Goal: Task Accomplishment & Management: Manage account settings

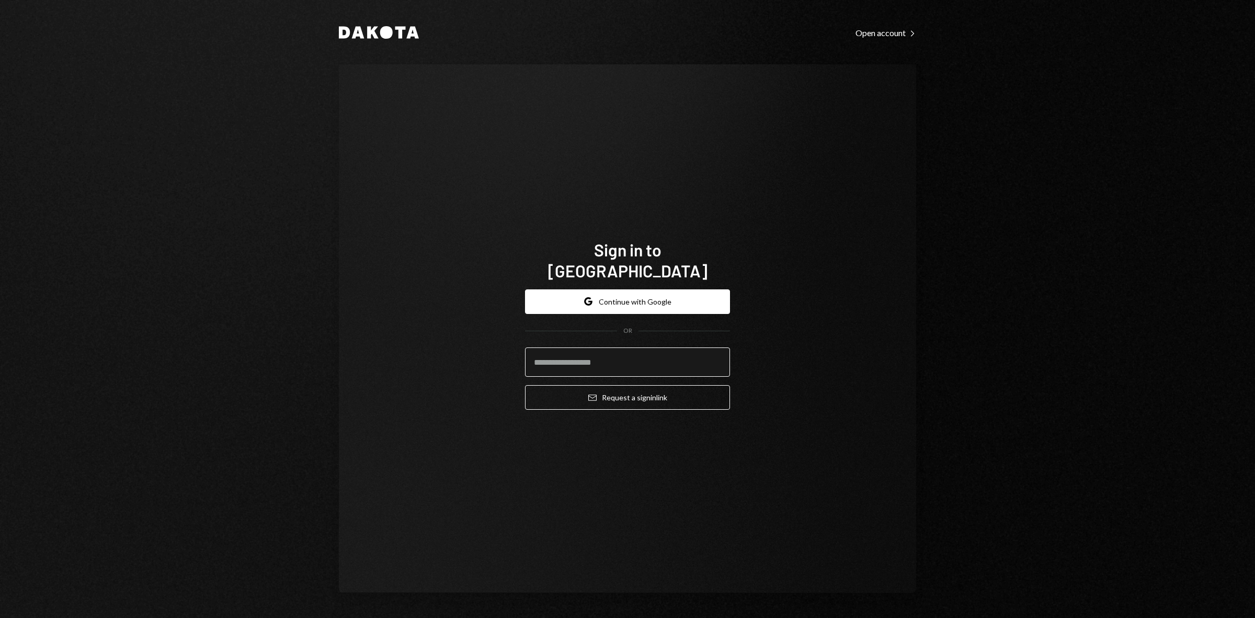
click at [622, 351] on input "email" at bounding box center [627, 361] width 205 height 29
click at [602, 289] on button "Google Continue with Google" at bounding box center [627, 301] width 205 height 25
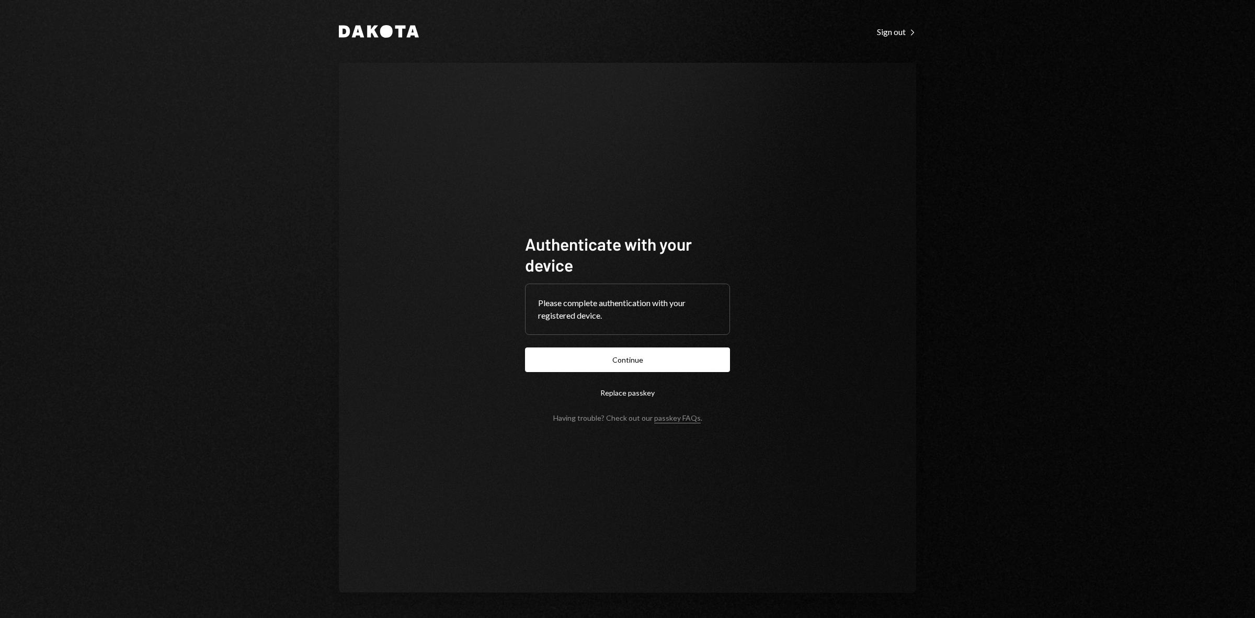
click at [650, 351] on button "Continue" at bounding box center [627, 359] width 205 height 25
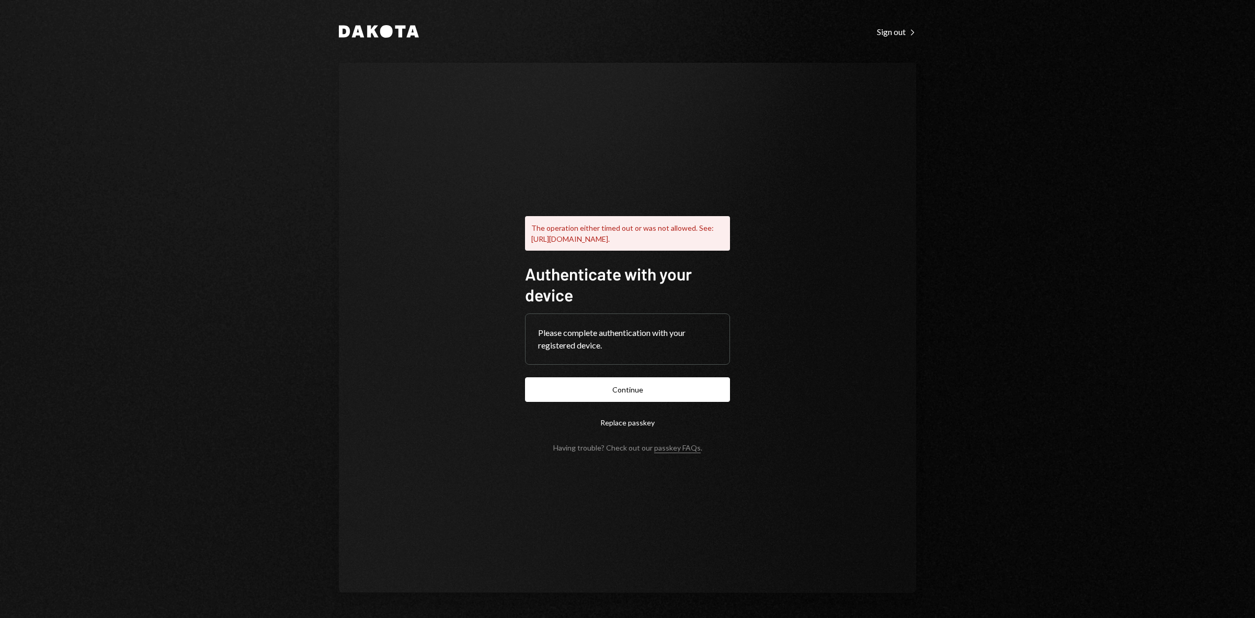
click at [615, 387] on button "Continue" at bounding box center [627, 389] width 205 height 25
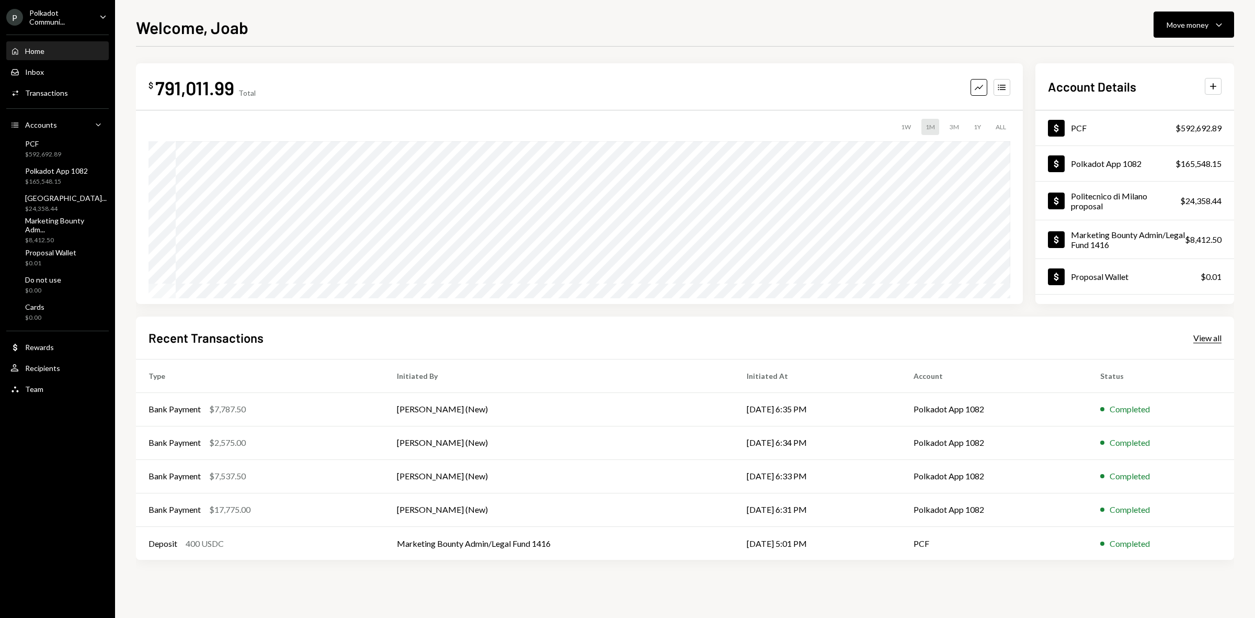
click at [1211, 335] on div "View all" at bounding box center [1207, 338] width 28 height 10
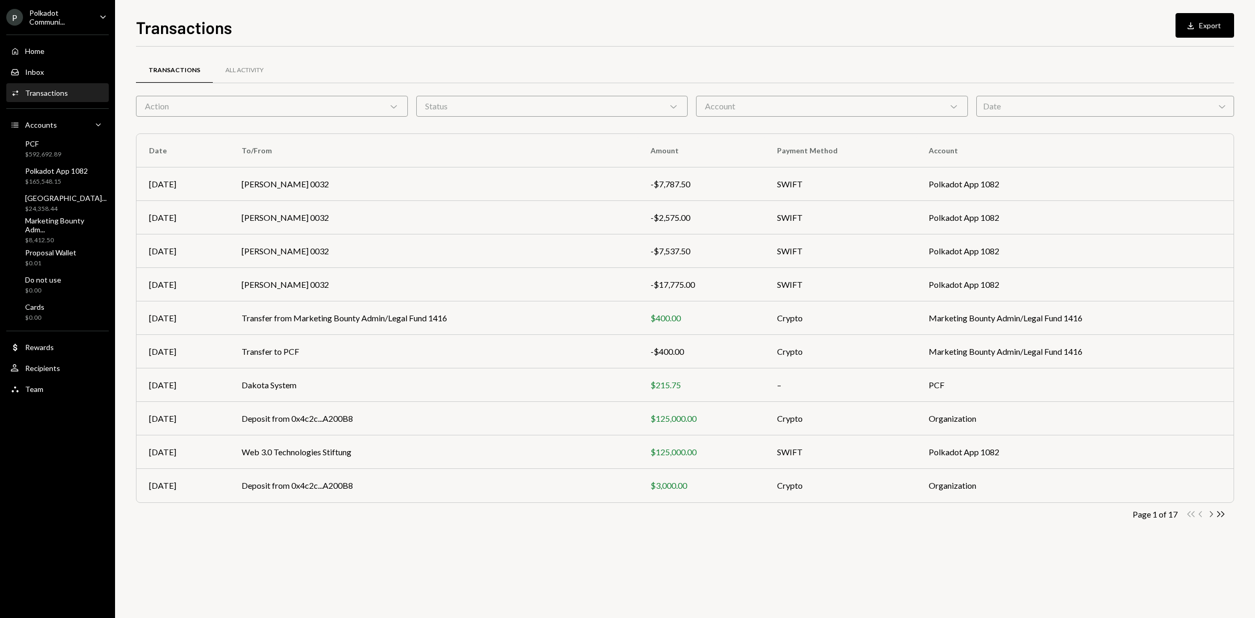
click at [1209, 514] on icon "Chevron Right" at bounding box center [1211, 514] width 10 height 10
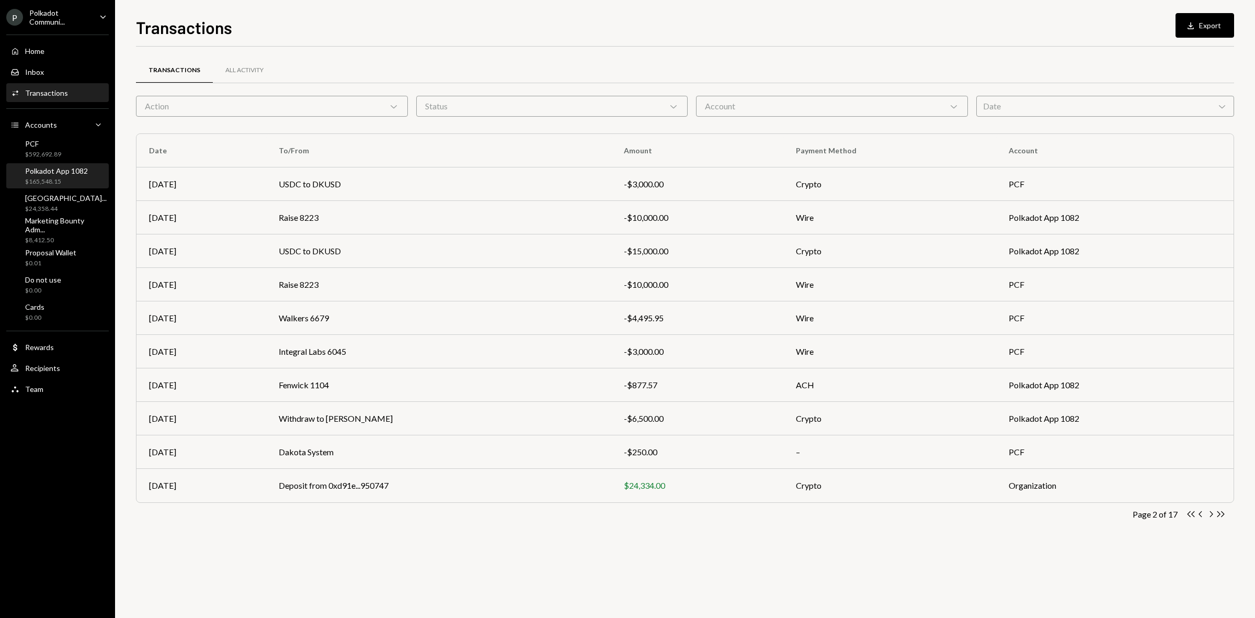
click at [45, 168] on div "Polkadot App 1082" at bounding box center [56, 170] width 63 height 9
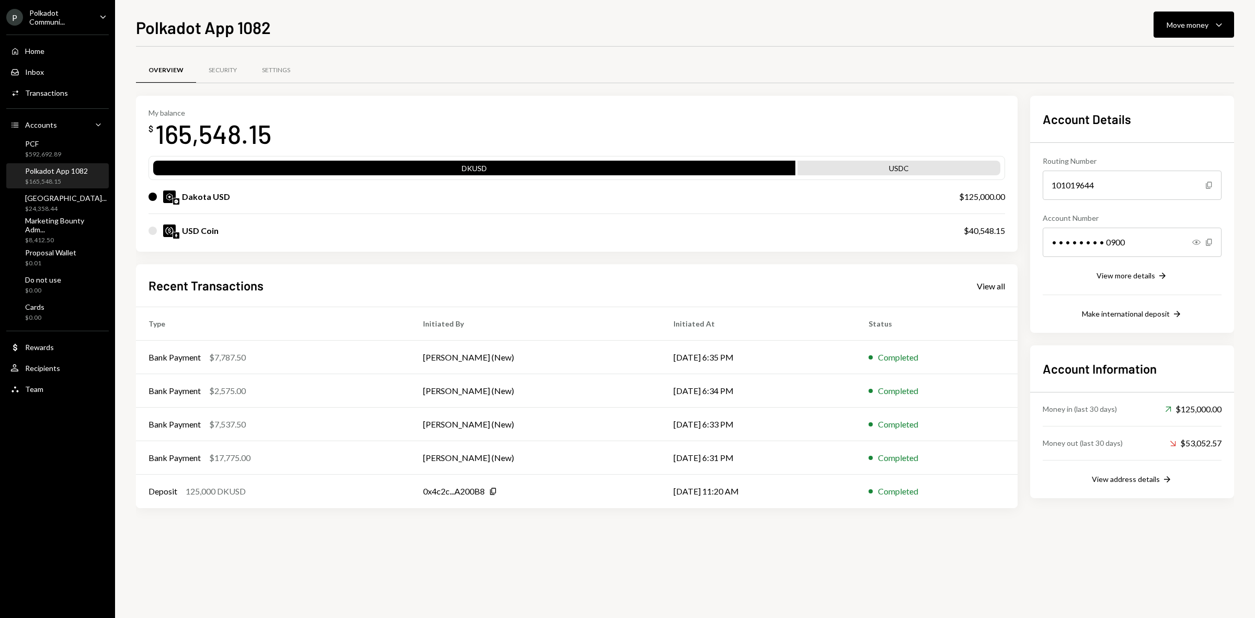
click at [50, 165] on div "Polkadot App 1082 $165,548.15" at bounding box center [57, 176] width 94 height 24
click at [1188, 18] on div "Move money Caret Down" at bounding box center [1194, 24] width 54 height 13
click at [1177, 75] on div "Transfer" at bounding box center [1185, 80] width 76 height 11
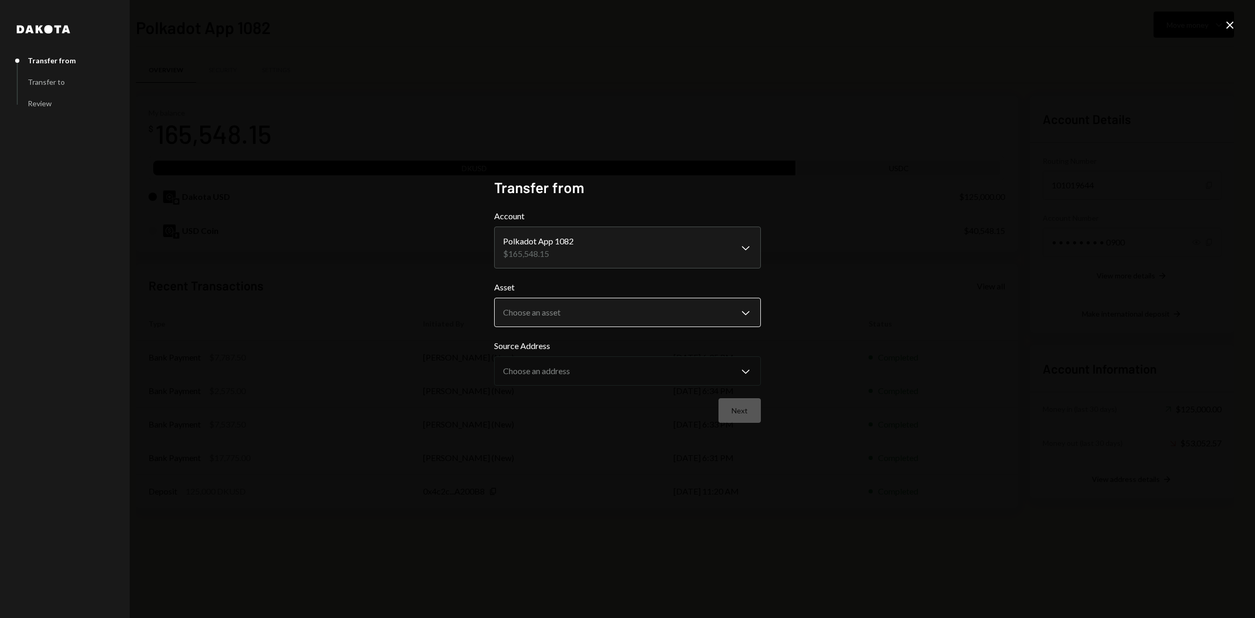
click at [676, 311] on body "P Polkadot Communi... Caret Down Home Home Inbox Inbox Activities Transactions …" at bounding box center [627, 309] width 1255 height 618
select select "****"
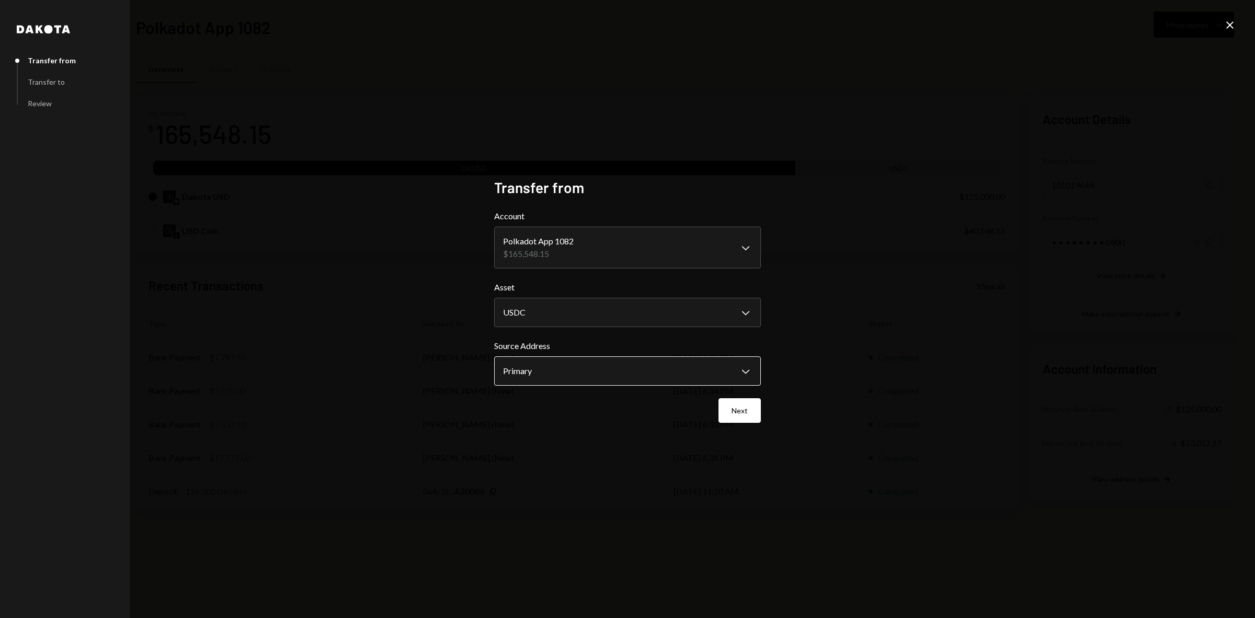
click at [617, 379] on body "P Polkadot Communi... Caret Down Home Home Inbox Inbox Activities Transactions …" at bounding box center [627, 309] width 1255 height 618
click at [750, 398] on button "Next" at bounding box center [739, 410] width 42 height 25
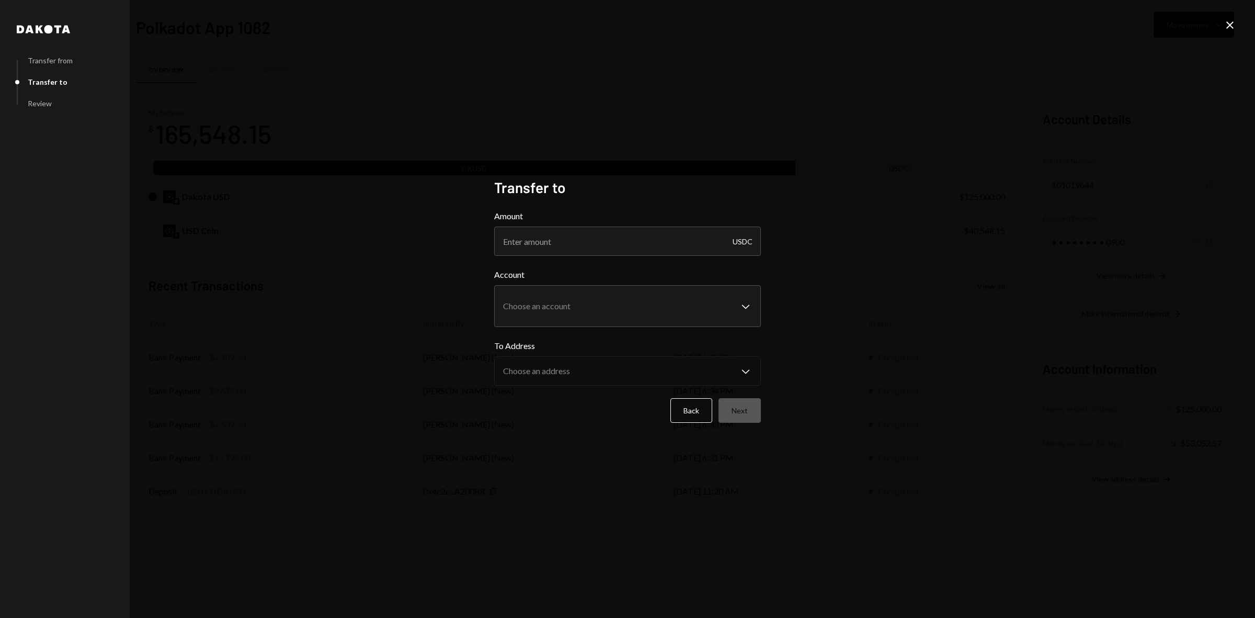
click at [529, 224] on div "Amount USDC" at bounding box center [627, 233] width 267 height 46
click at [539, 241] on input "Amount" at bounding box center [627, 240] width 267 height 29
type input "8000"
click at [611, 321] on body "P Polkadot Communi... Caret Down Home Home Inbox Inbox Activities Transactions …" at bounding box center [627, 309] width 1255 height 618
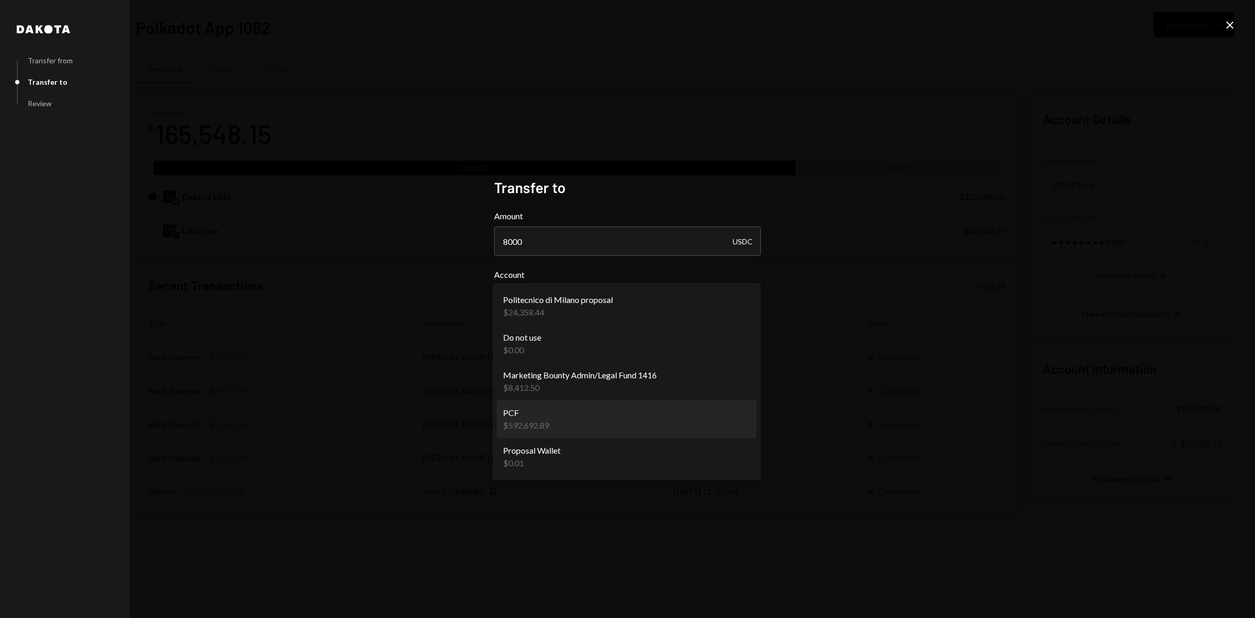
select select "**********"
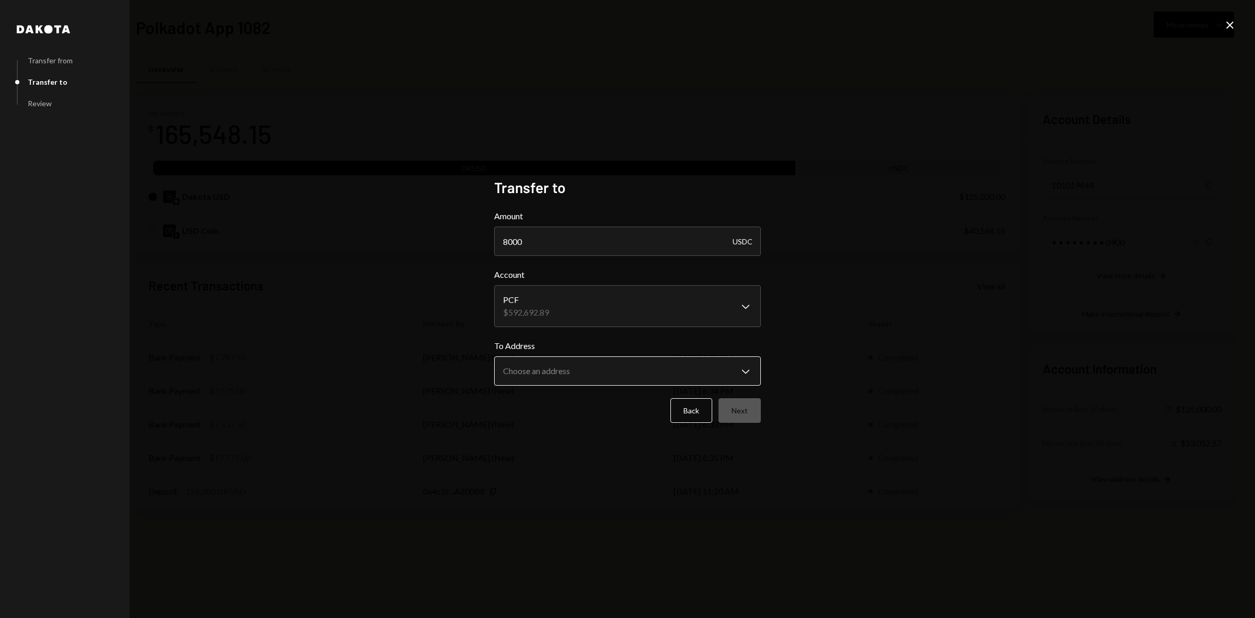
click at [625, 372] on body "P Polkadot Communi... Caret Down Home Home Inbox Inbox Activities Transactions …" at bounding box center [627, 309] width 1255 height 618
select select "**********"
click at [741, 424] on div "**********" at bounding box center [627, 308] width 267 height 261
click at [734, 405] on button "Next" at bounding box center [739, 410] width 42 height 25
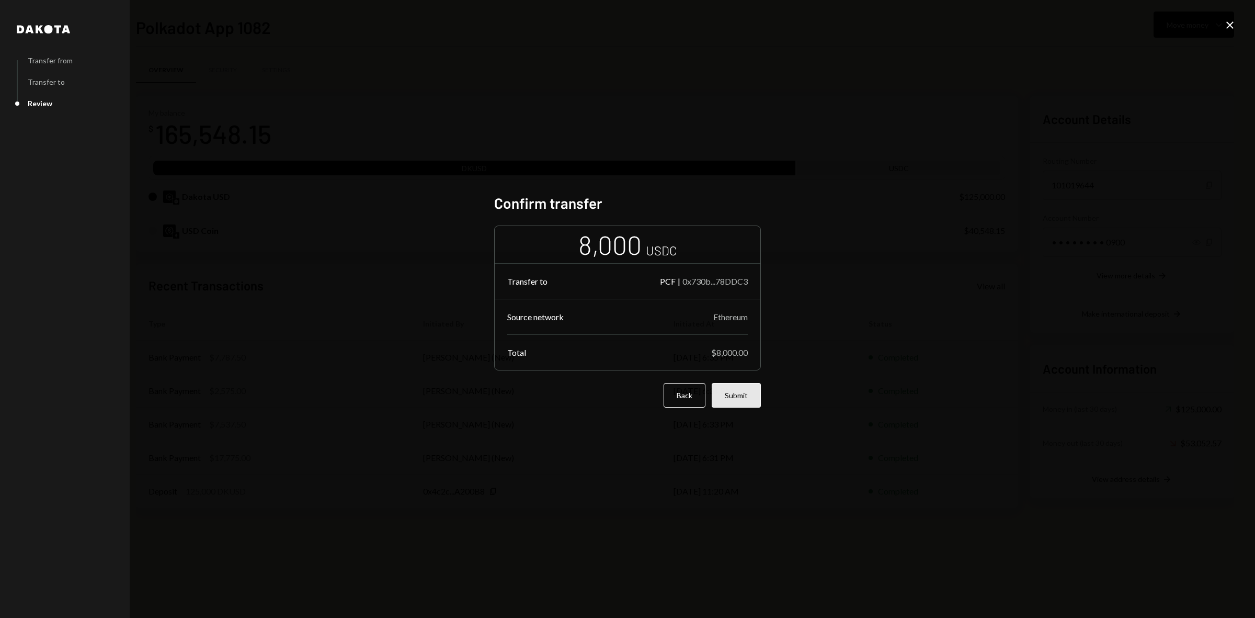
click at [743, 399] on button "Submit" at bounding box center [736, 395] width 49 height 25
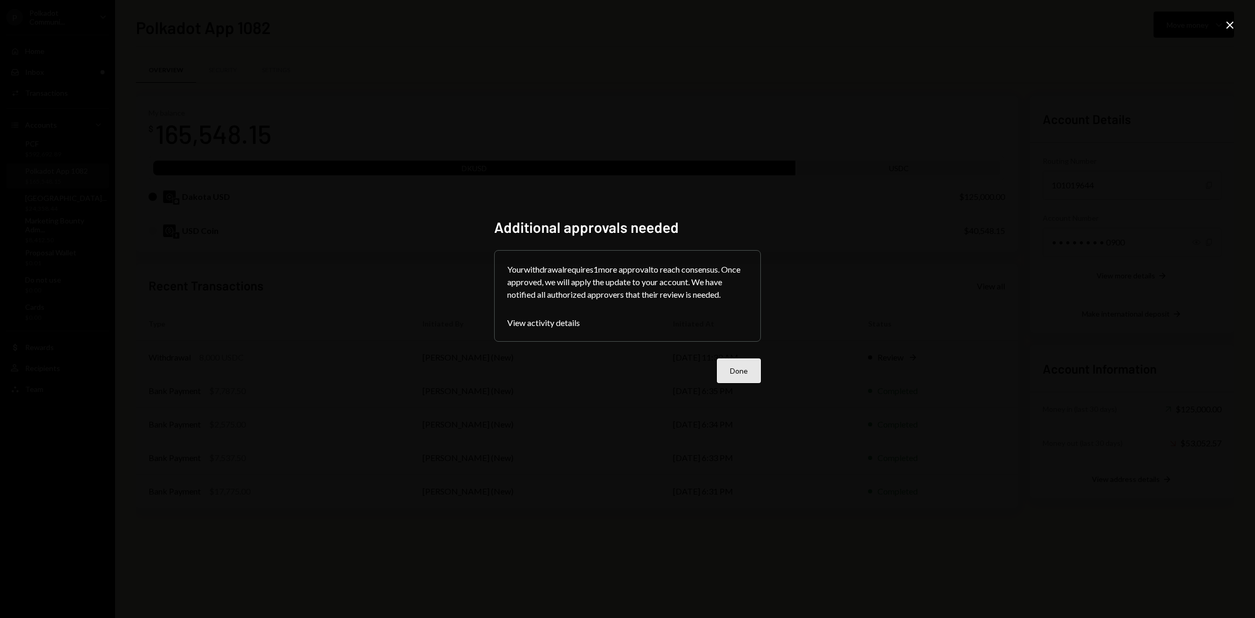
click at [728, 369] on button "Done" at bounding box center [739, 370] width 44 height 25
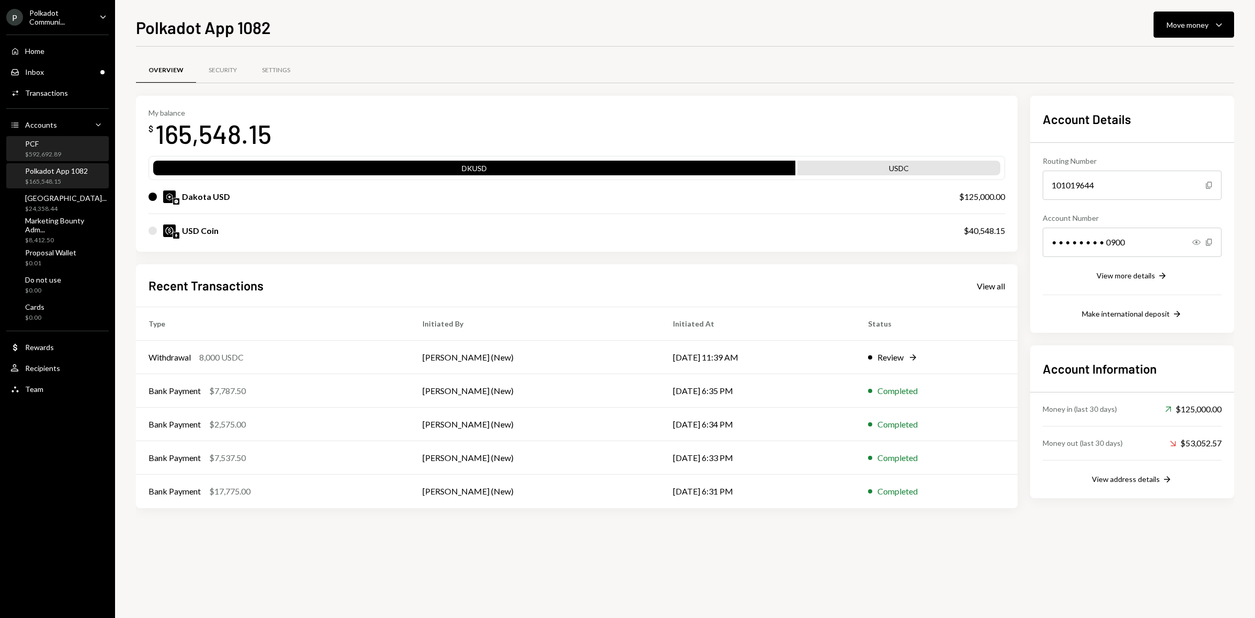
click at [51, 144] on div "PCF" at bounding box center [43, 143] width 36 height 9
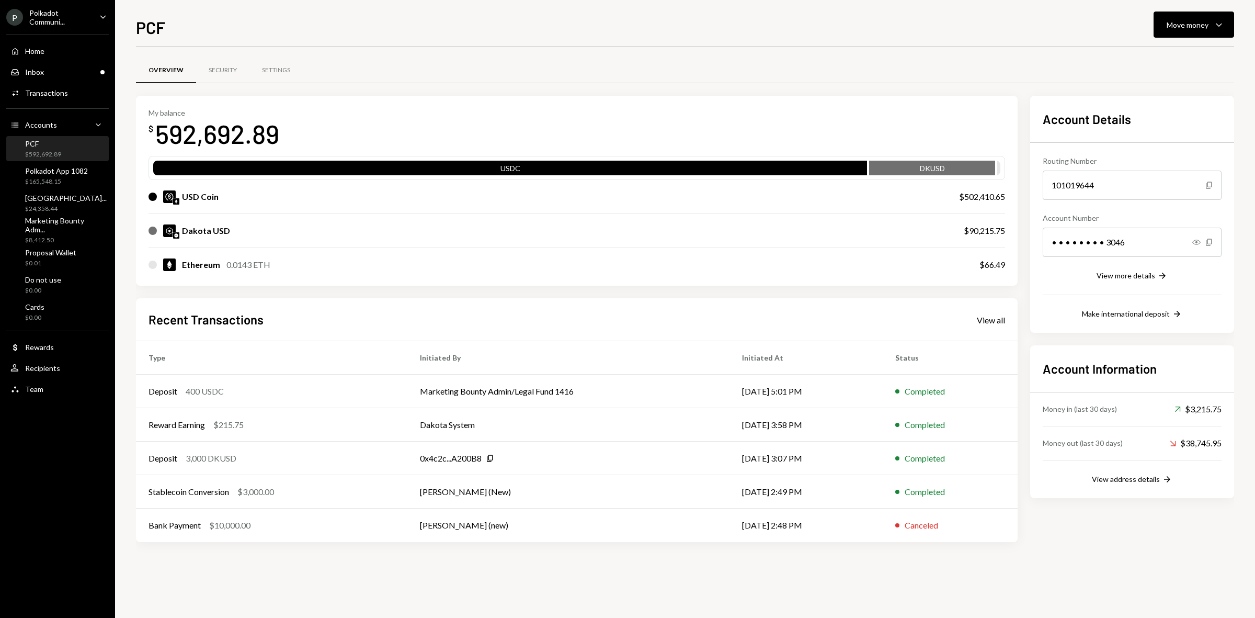
click at [38, 147] on div "PCF $592,692.89" at bounding box center [43, 149] width 36 height 20
click at [1181, 28] on div "Move money" at bounding box center [1188, 24] width 42 height 11
click at [1150, 56] on div "Send" at bounding box center [1185, 56] width 76 height 11
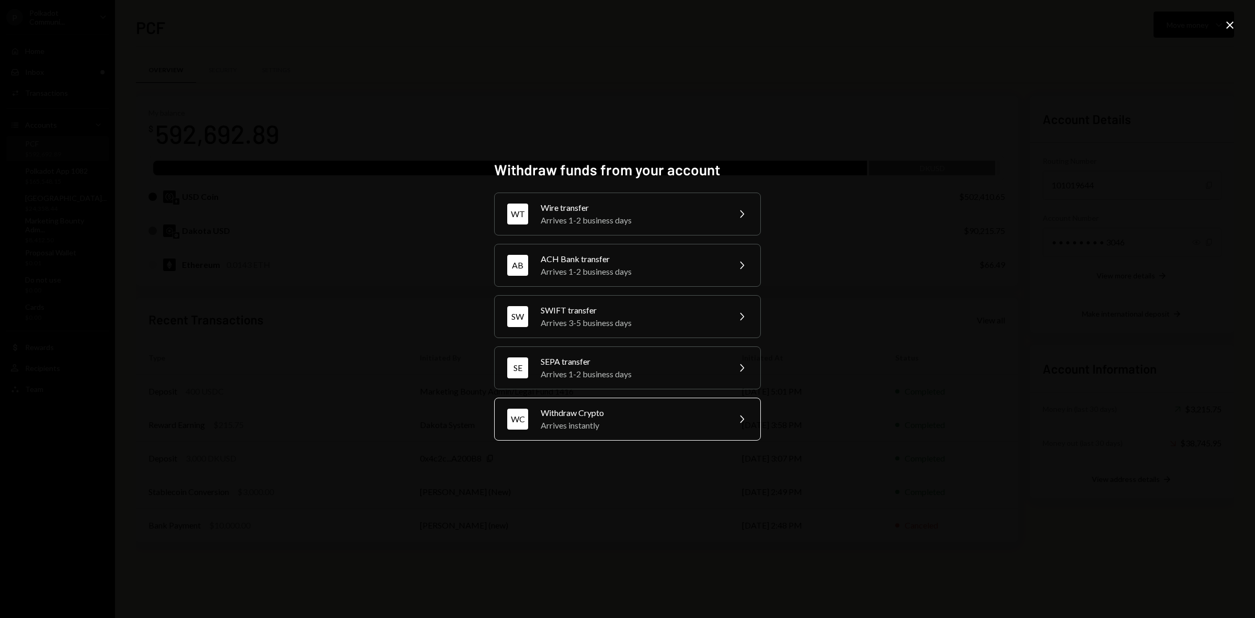
click at [611, 419] on div "Arrives instantly" at bounding box center [632, 425] width 182 height 13
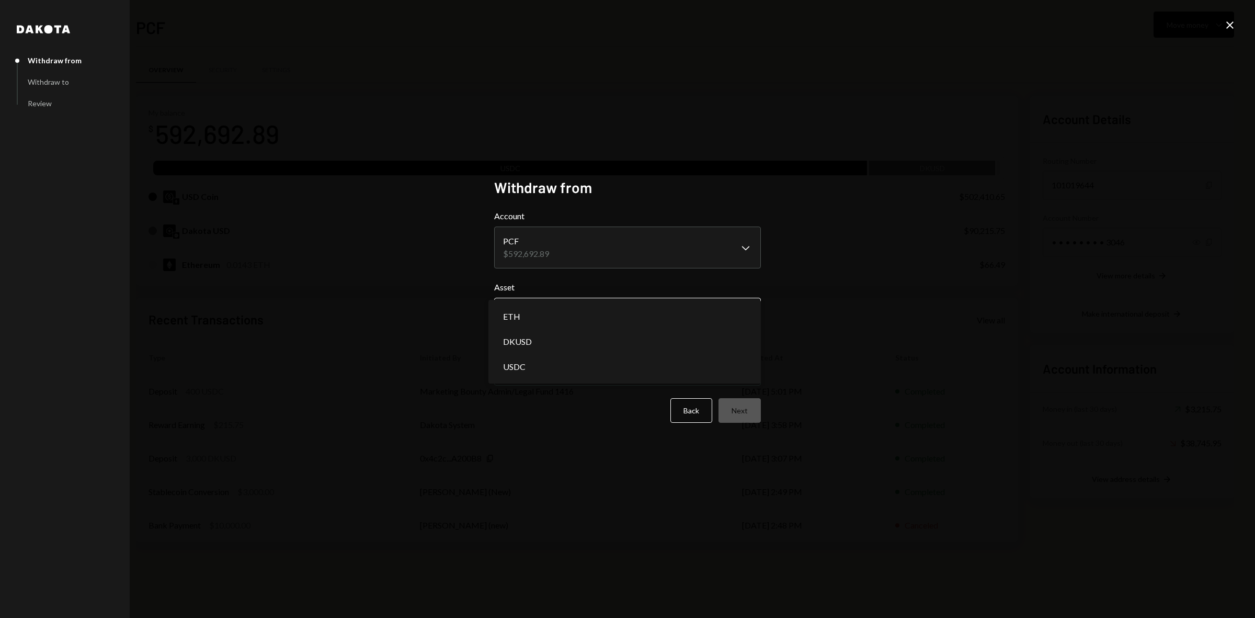
click at [576, 305] on body "P Polkadot Communi... Caret Down Home Home Inbox Inbox Activities Transactions …" at bounding box center [627, 309] width 1255 height 618
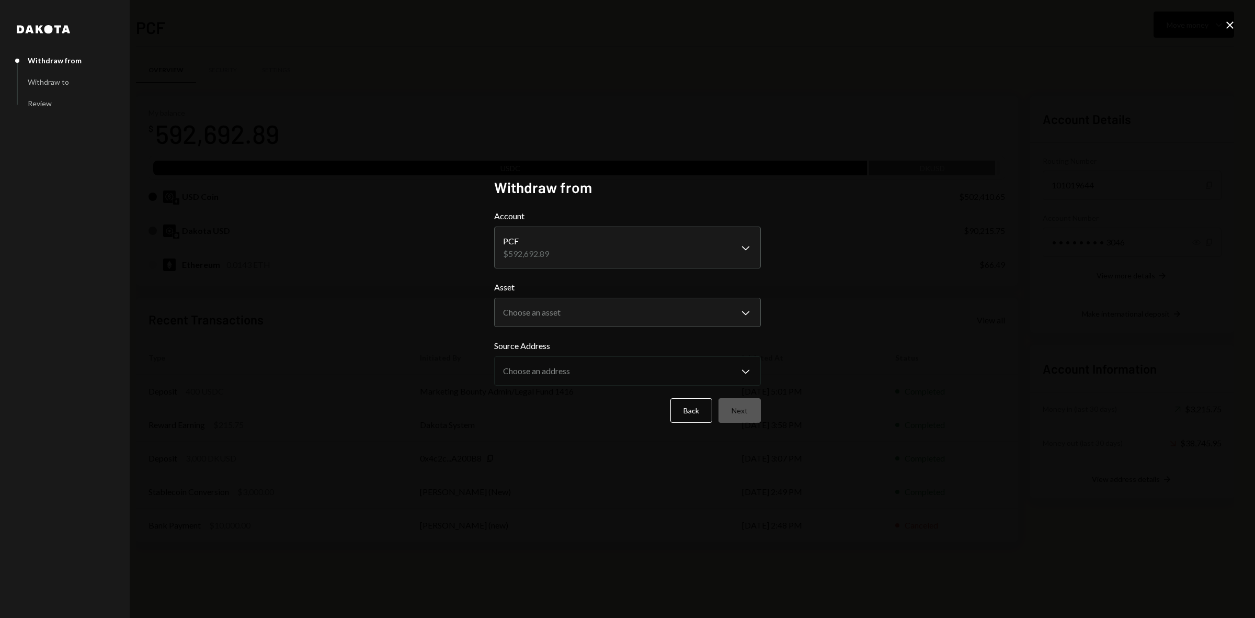
click at [299, 282] on div "**********" at bounding box center [627, 309] width 1255 height 618
click at [1230, 25] on icon at bounding box center [1229, 24] width 7 height 7
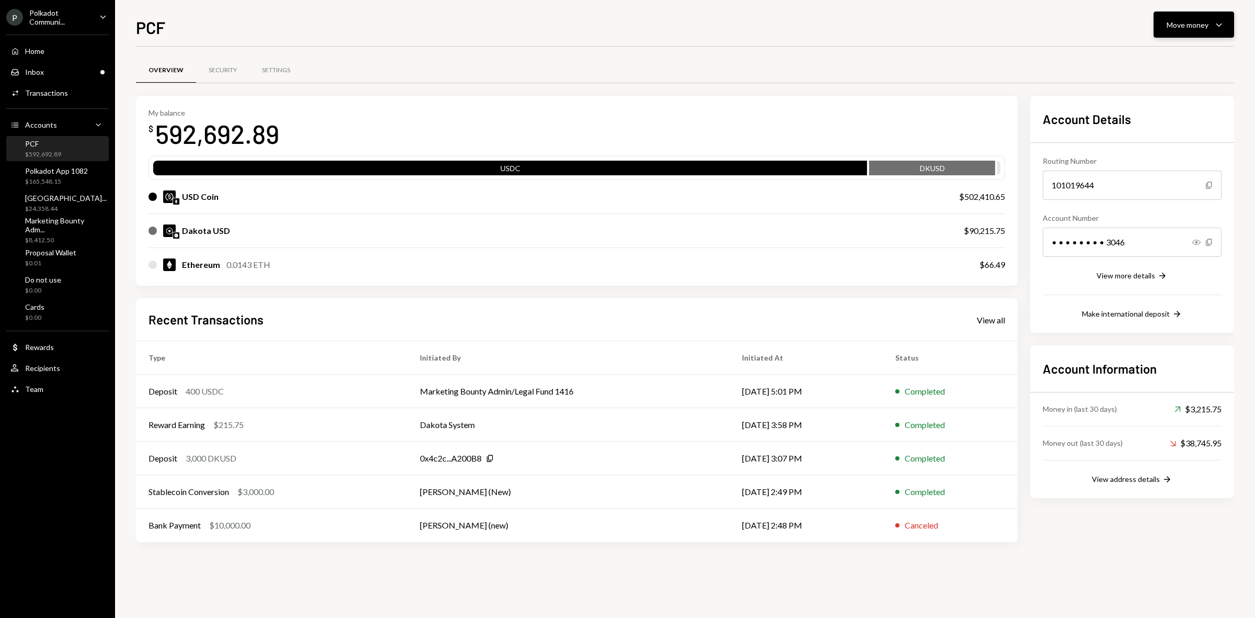
click at [1200, 26] on div "Move money" at bounding box center [1188, 24] width 42 height 11
click at [1159, 58] on div "Send" at bounding box center [1185, 56] width 76 height 11
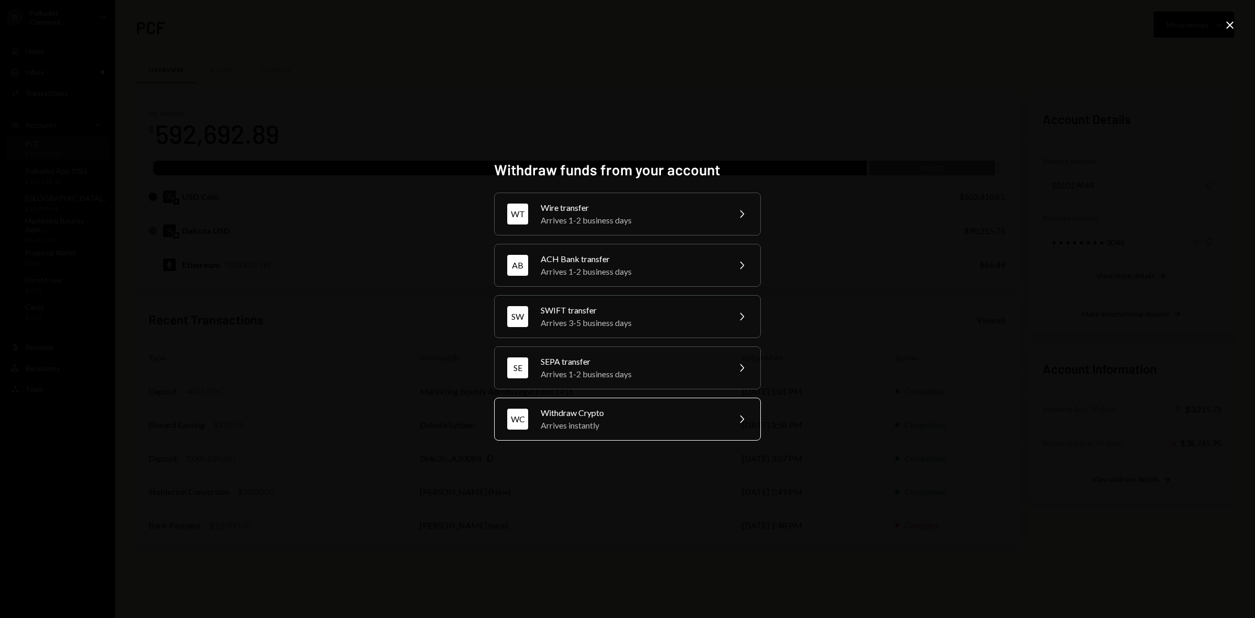
click at [619, 428] on div "Arrives instantly" at bounding box center [632, 425] width 182 height 13
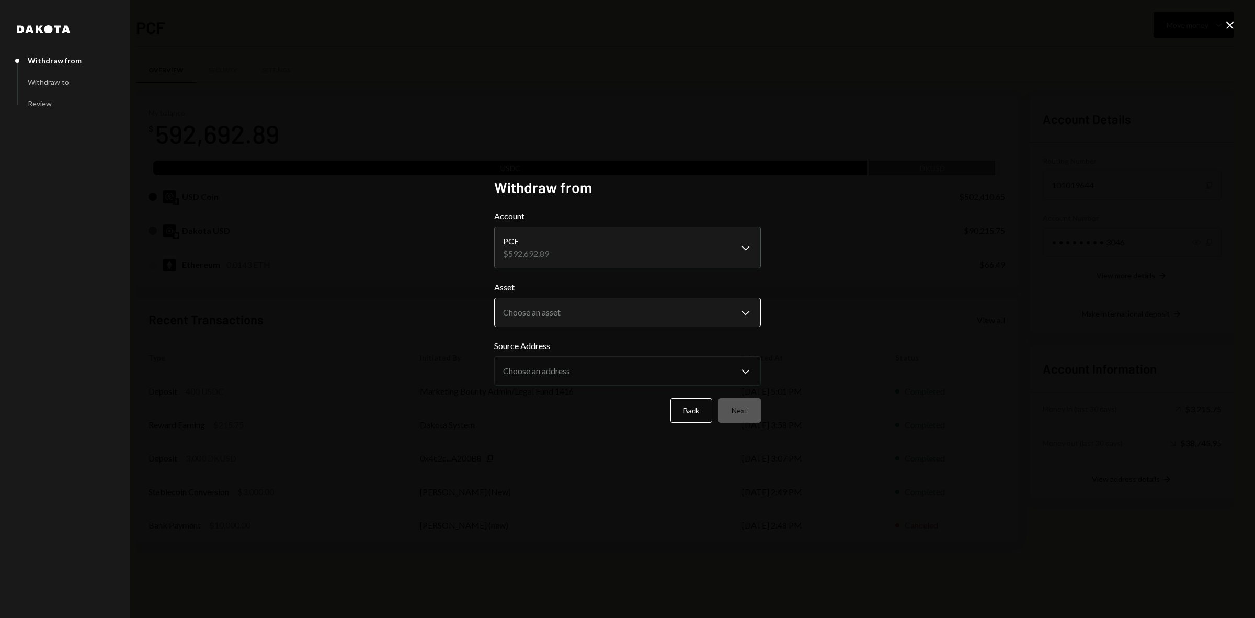
click at [542, 300] on body "P Polkadot Communi... Caret Down Home Home Inbox Inbox Activities Transactions …" at bounding box center [627, 309] width 1255 height 618
select select "****"
click at [744, 408] on button "Next" at bounding box center [739, 410] width 42 height 25
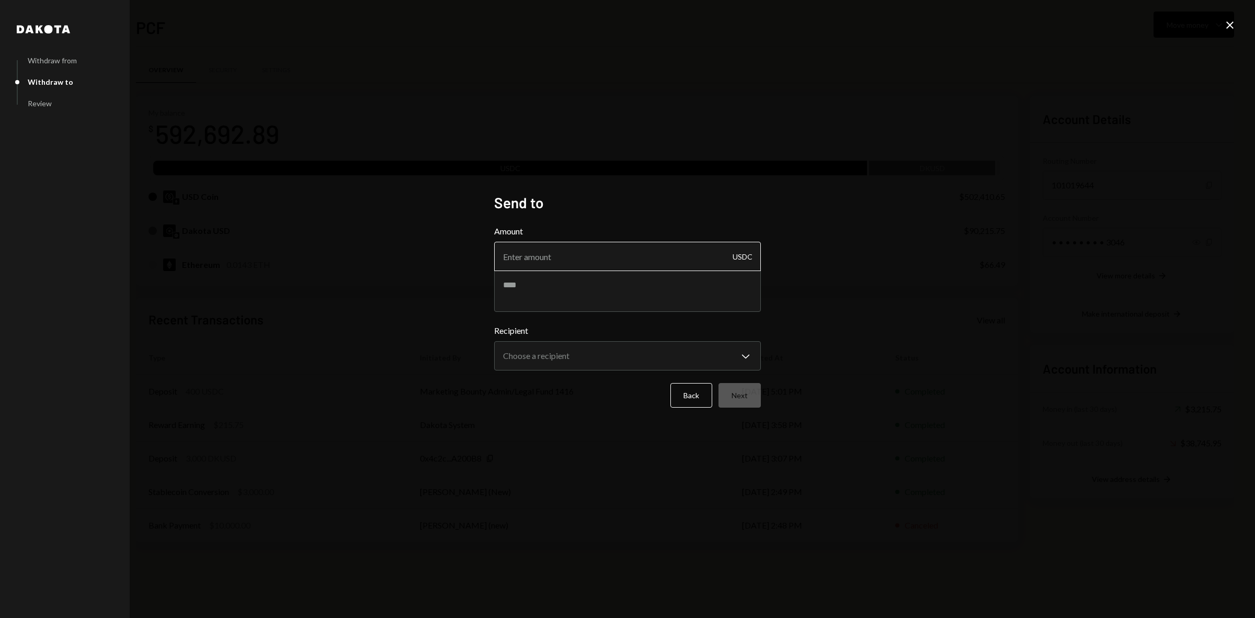
click at [536, 260] on input "Amount" at bounding box center [627, 256] width 267 height 29
type input "20400"
click at [539, 278] on textarea at bounding box center [627, 291] width 267 height 42
type textarea "*********"
click at [584, 362] on body "P Polkadot Communi... Caret Down Home Home Inbox Inbox Activities Transactions …" at bounding box center [627, 309] width 1255 height 618
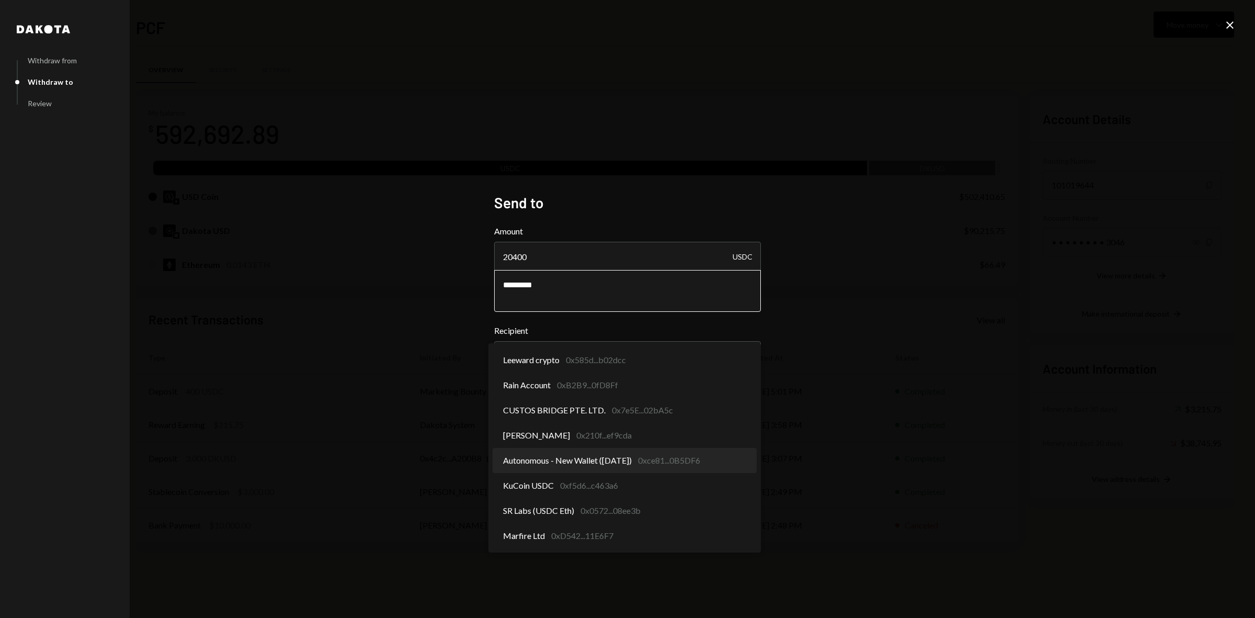
select select "**********"
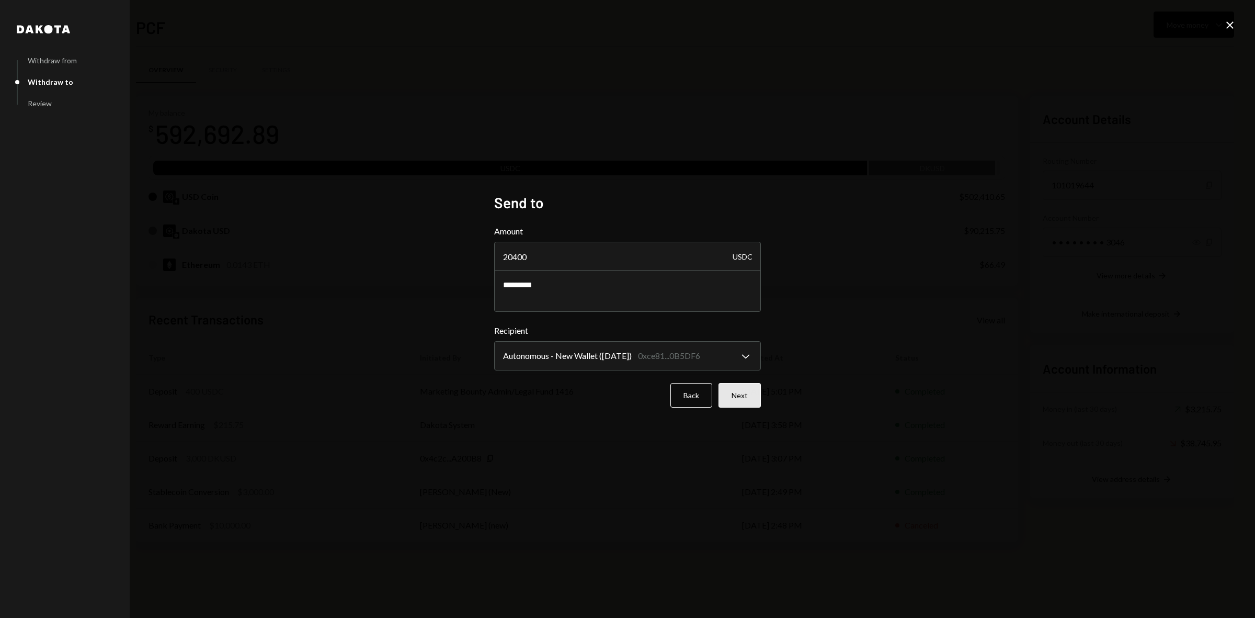
click at [738, 396] on button "Next" at bounding box center [739, 395] width 42 height 25
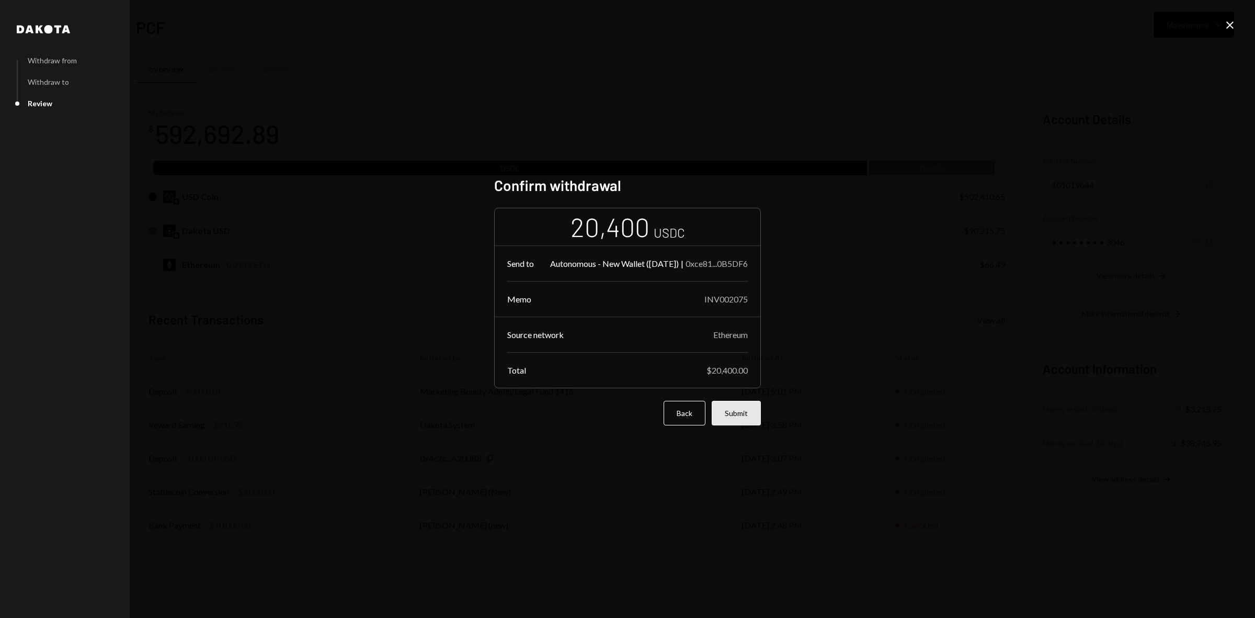
click at [738, 422] on button "Submit" at bounding box center [736, 413] width 49 height 25
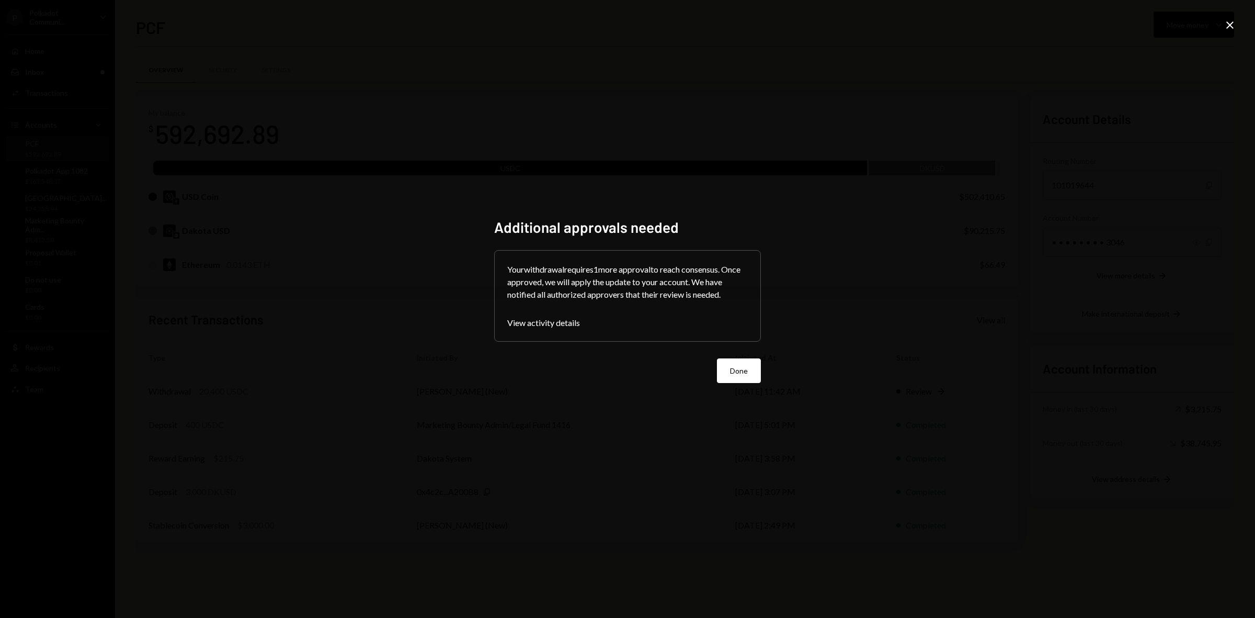
click at [751, 380] on button "Done" at bounding box center [739, 370] width 44 height 25
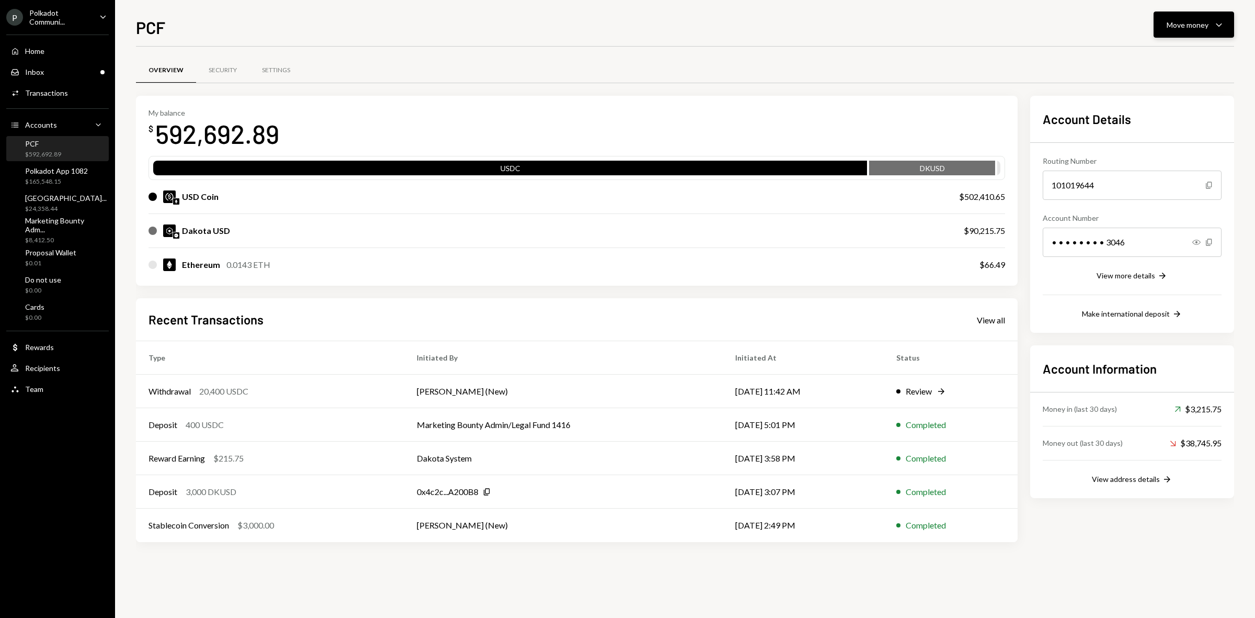
click at [1197, 25] on div "Move money" at bounding box center [1188, 24] width 42 height 11
click at [1169, 58] on div "Send" at bounding box center [1185, 56] width 76 height 11
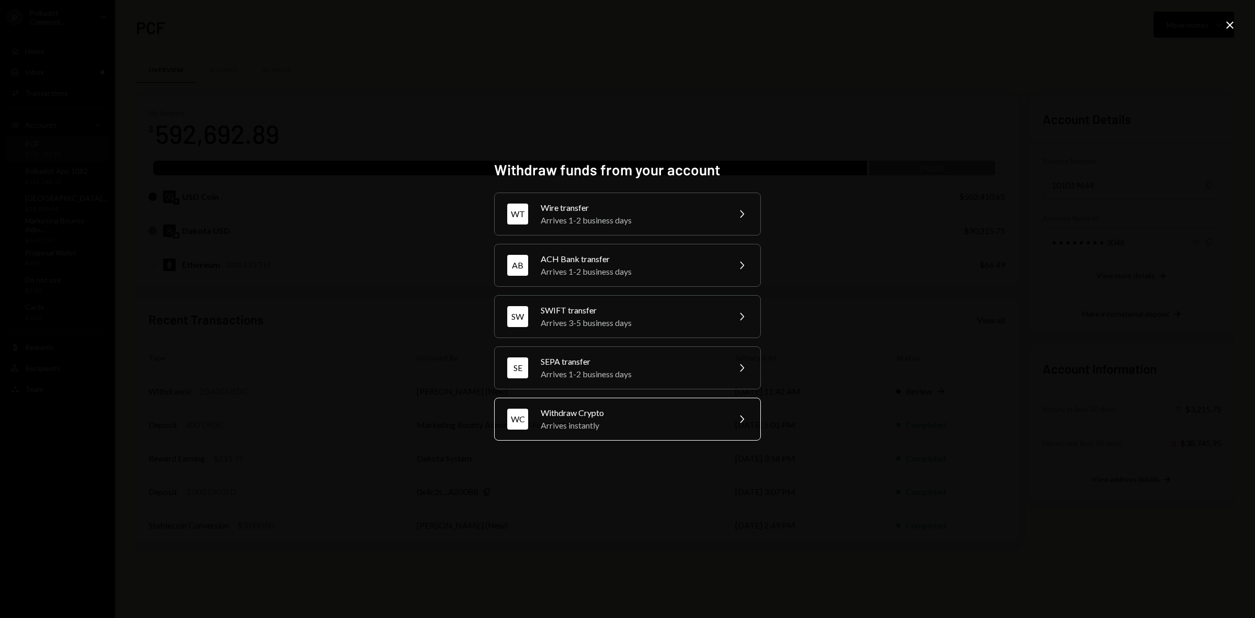
click at [610, 422] on div "Arrives instantly" at bounding box center [632, 425] width 182 height 13
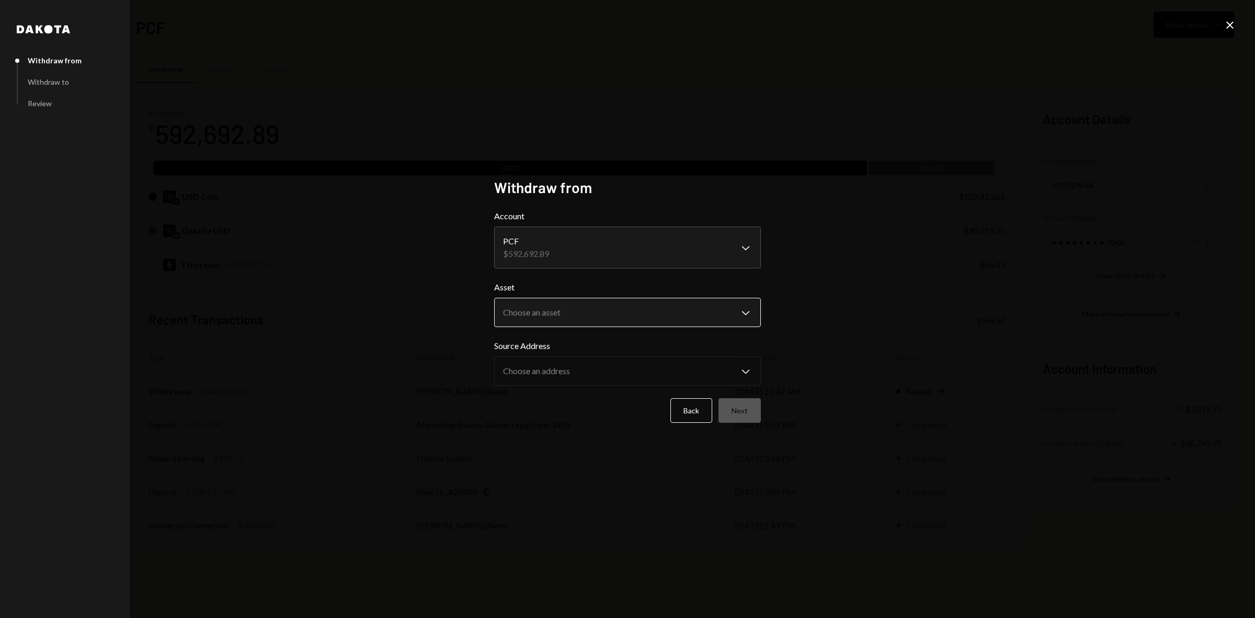
click at [617, 317] on body "P Polkadot Communi... Caret Down Home Home Inbox Inbox Activities Transactions …" at bounding box center [627, 309] width 1255 height 618
click at [553, 317] on body "P Polkadot Communi... Caret Down Home Home Inbox Inbox Activities Transactions …" at bounding box center [627, 309] width 1255 height 618
click at [545, 305] on body "P Polkadot Communi... Caret Down Home Home Inbox Inbox Activities Transactions …" at bounding box center [627, 309] width 1255 height 618
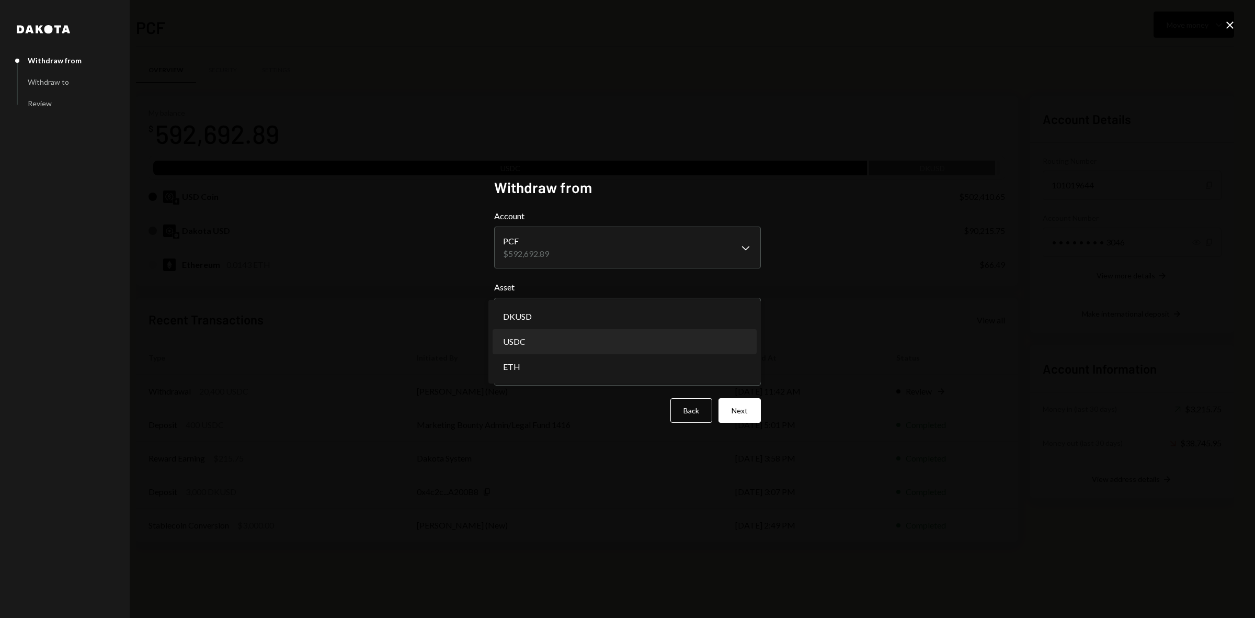
select select "****"
click at [732, 422] on button "Next" at bounding box center [739, 410] width 42 height 25
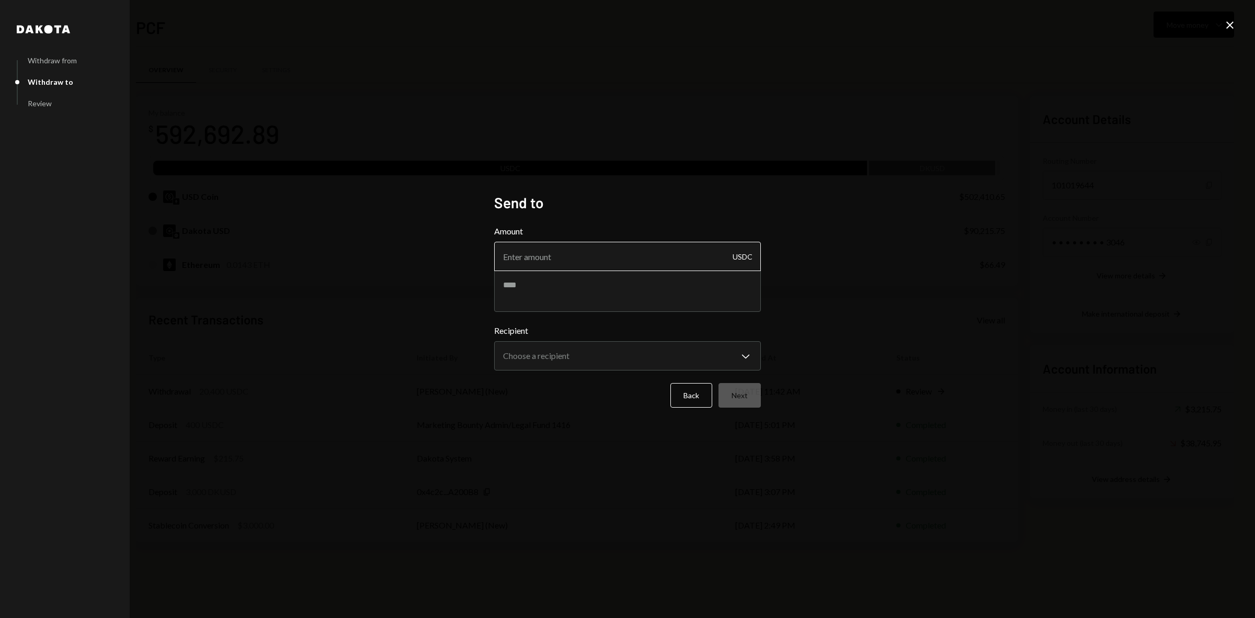
click at [605, 262] on input "Amount" at bounding box center [627, 256] width 267 height 29
click at [532, 258] on input "Amount" at bounding box center [627, 256] width 267 height 29
click at [549, 262] on input "Amount" at bounding box center [627, 256] width 267 height 29
type input "8000"
click at [541, 295] on textarea at bounding box center [627, 291] width 267 height 42
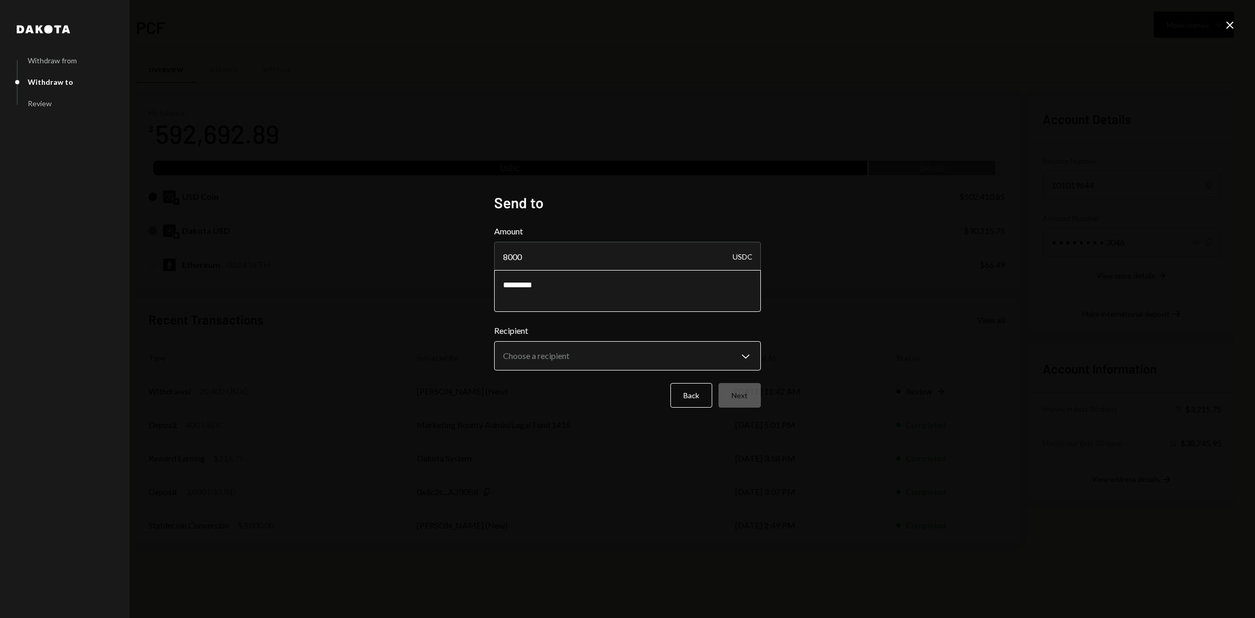
type textarea "*********"
click at [604, 357] on body "P Polkadot Communi... Caret Down Home Home Inbox Inbox Activities Transactions …" at bounding box center [627, 309] width 1255 height 618
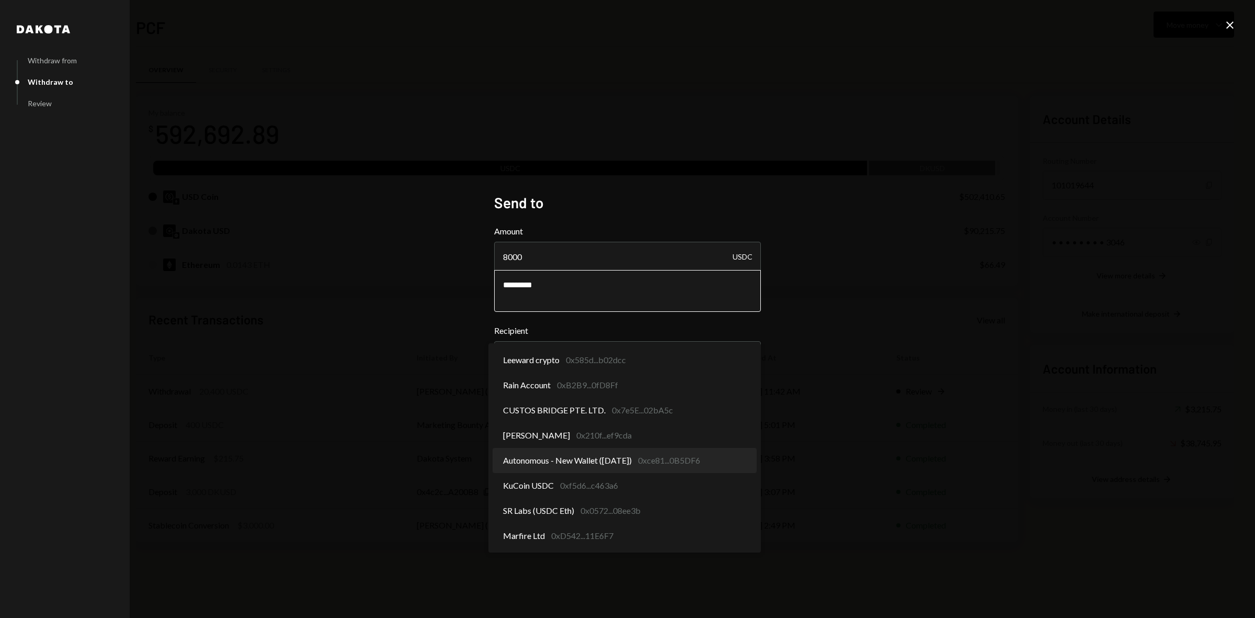
select select "**********"
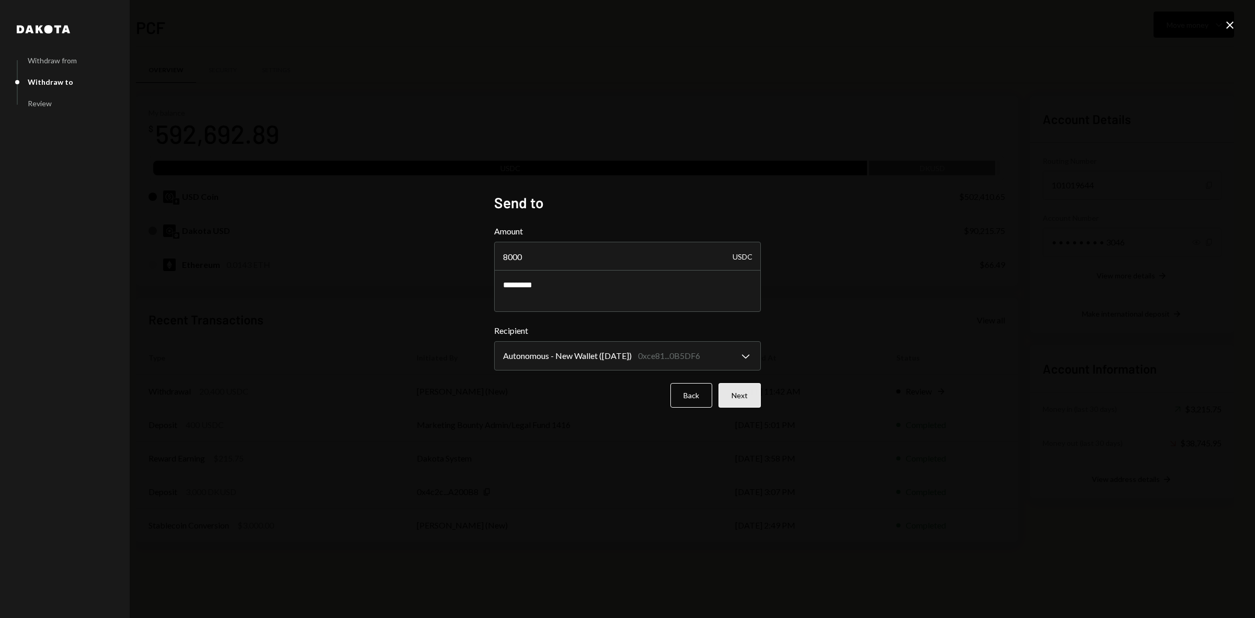
click at [746, 391] on button "Next" at bounding box center [739, 395] width 42 height 25
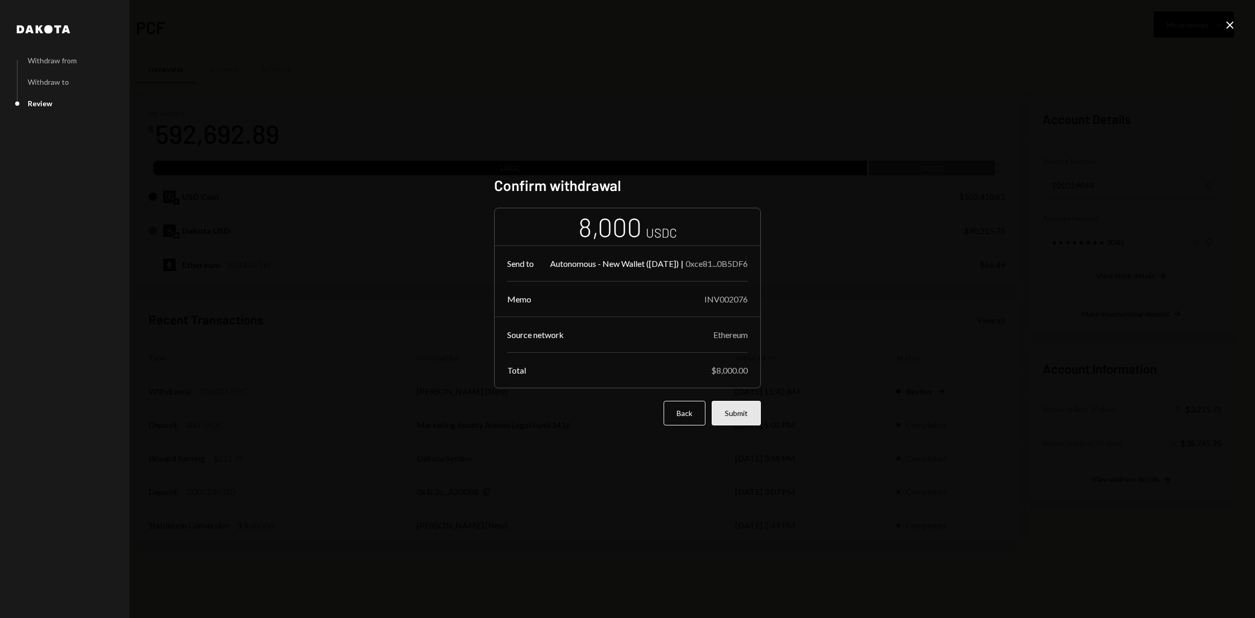
click at [736, 417] on button "Submit" at bounding box center [736, 413] width 49 height 25
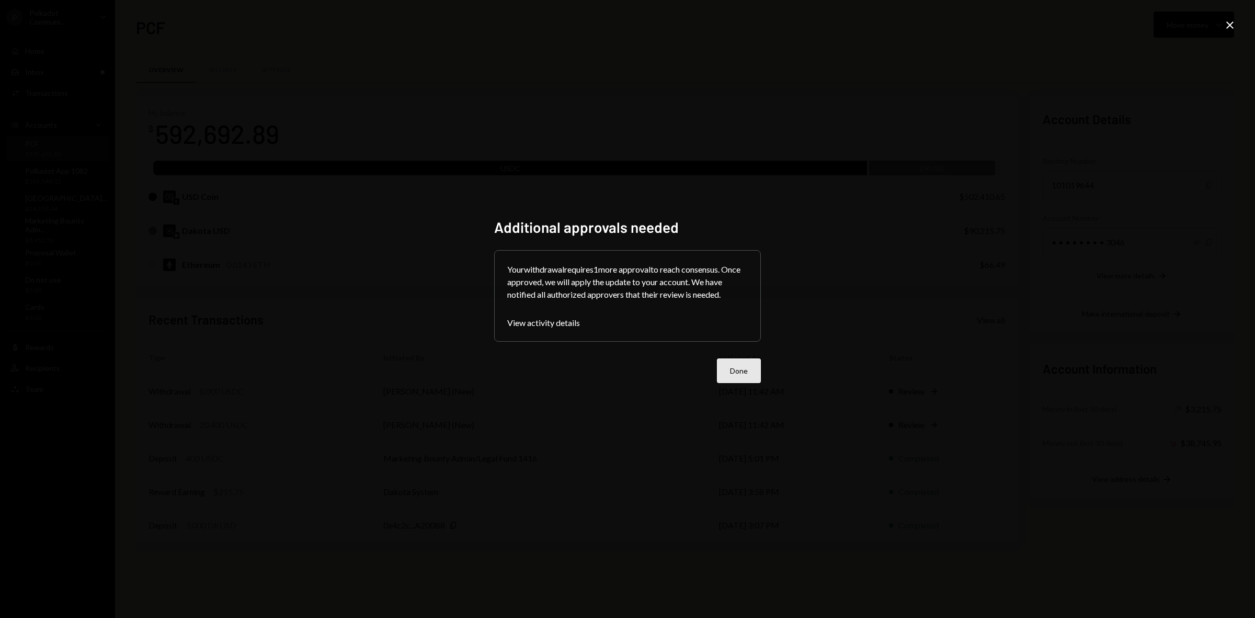
click at [741, 365] on button "Done" at bounding box center [739, 370] width 44 height 25
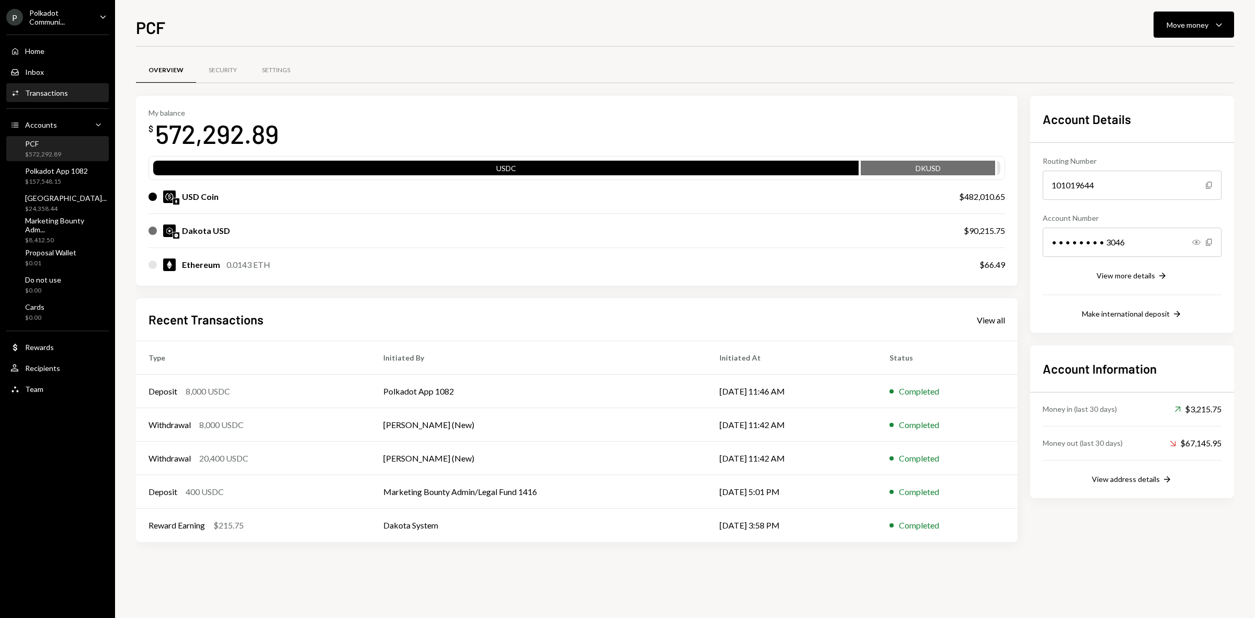
click at [49, 88] on div "Transactions" at bounding box center [46, 92] width 43 height 9
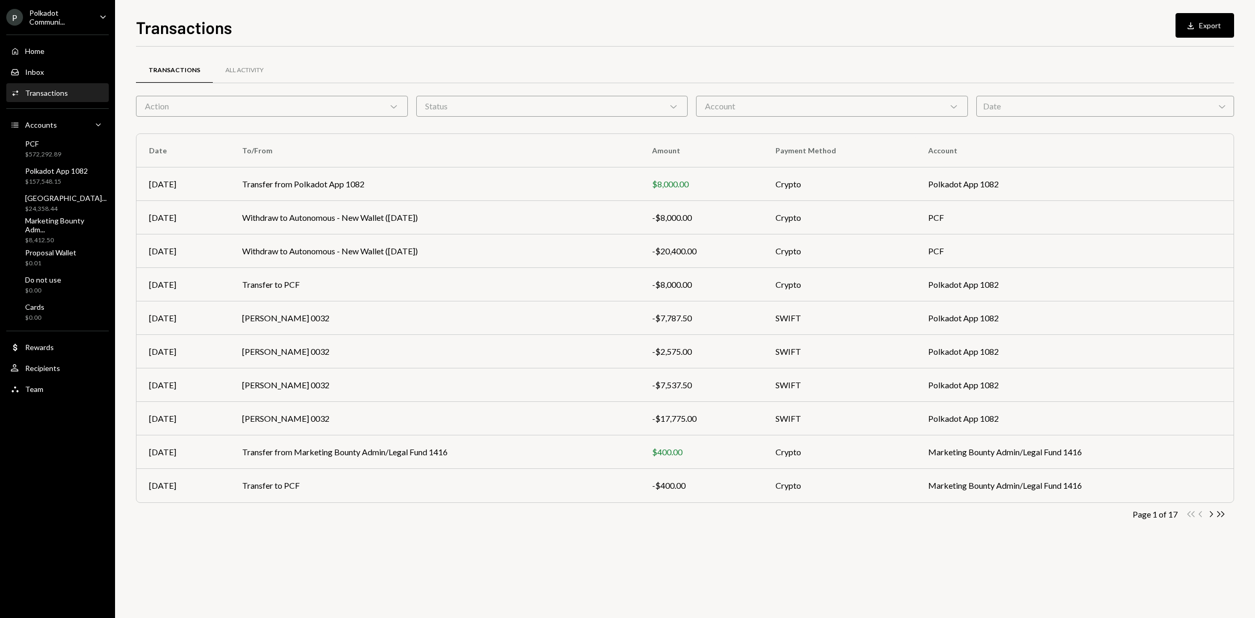
click at [738, 100] on div "Account Chevron Down" at bounding box center [832, 106] width 272 height 21
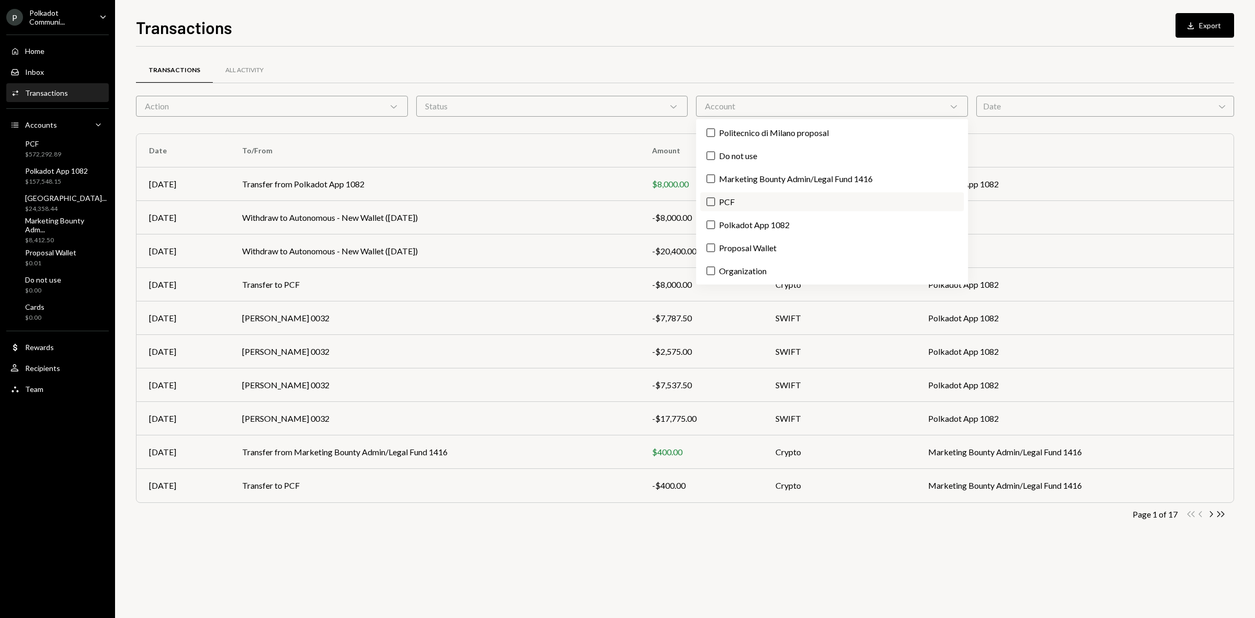
click at [756, 195] on label "PCF" at bounding box center [832, 201] width 264 height 19
click at [715, 198] on button "PCF" at bounding box center [710, 202] width 8 height 8
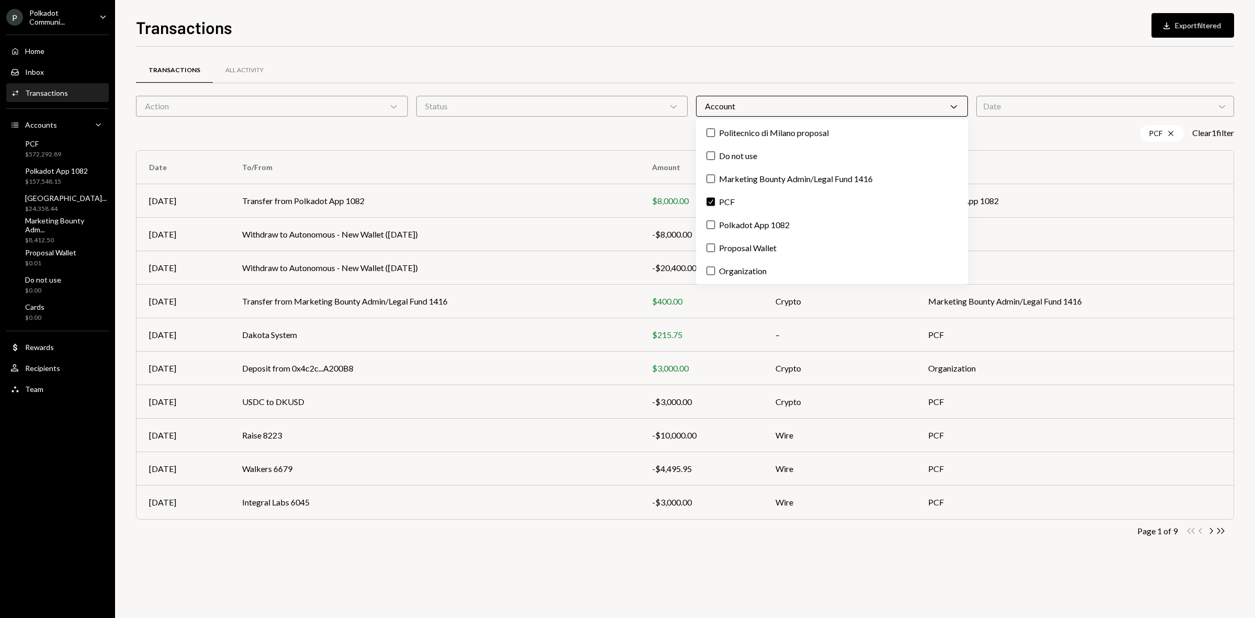
click at [701, 599] on div "Transactions All Activity Action Chevron Down Status Chevron Down Account Chevr…" at bounding box center [685, 332] width 1098 height 571
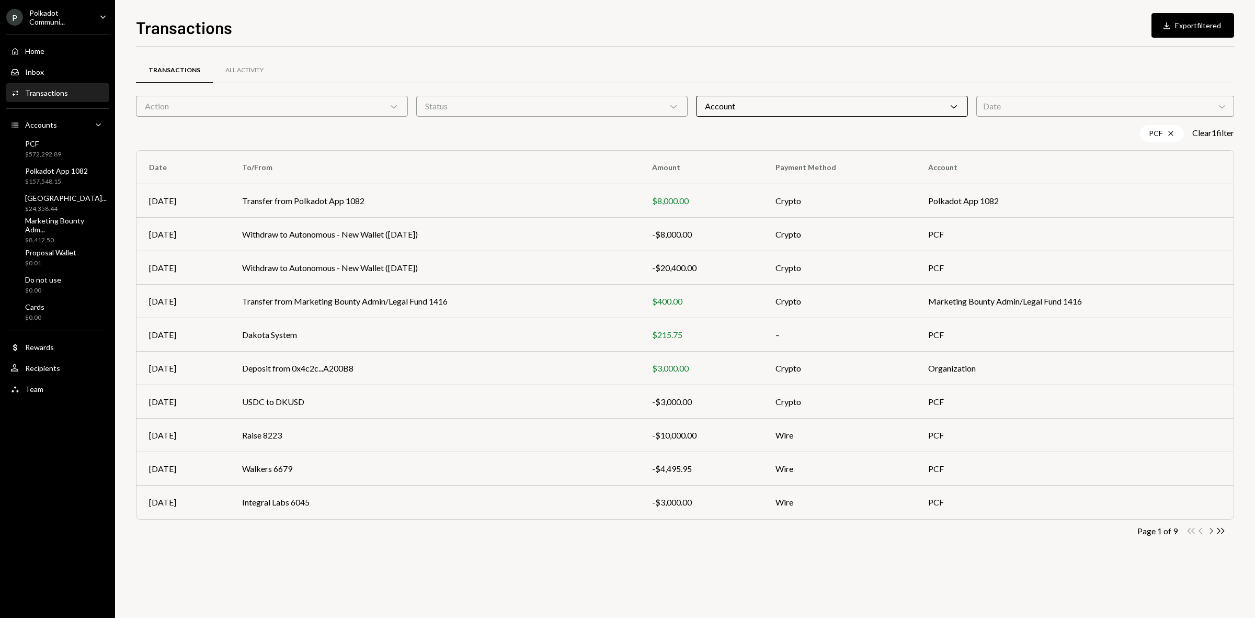
click at [1208, 529] on icon "Chevron Right" at bounding box center [1211, 530] width 10 height 10
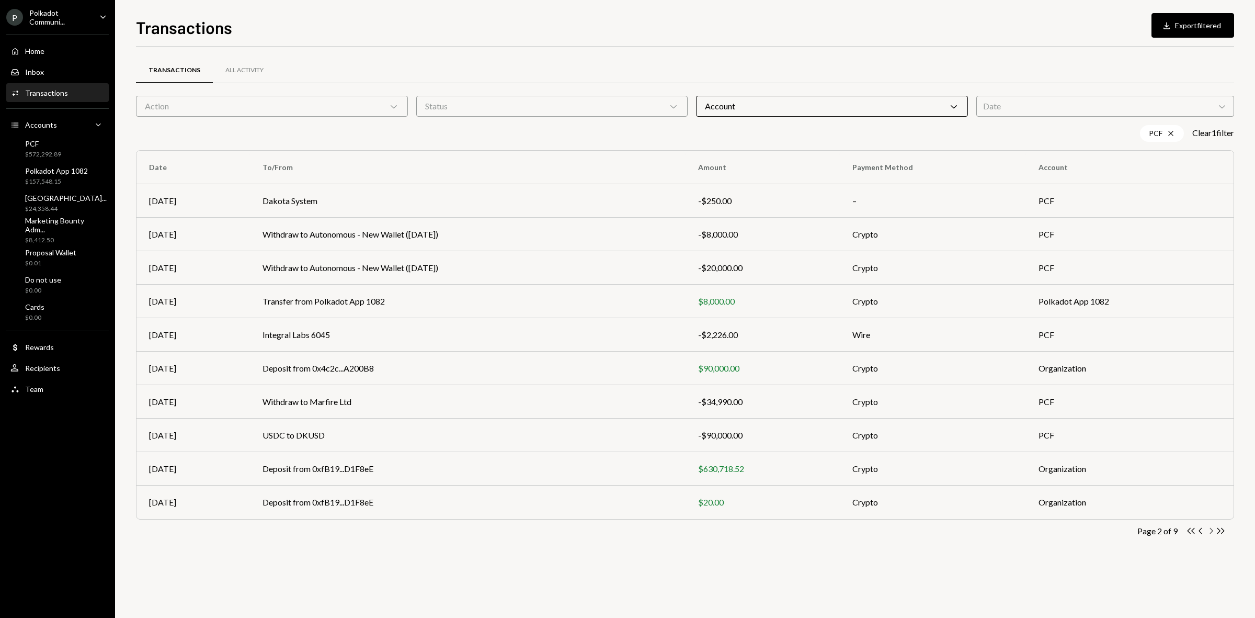
click at [1211, 530] on icon "Chevron Right" at bounding box center [1211, 530] width 10 height 10
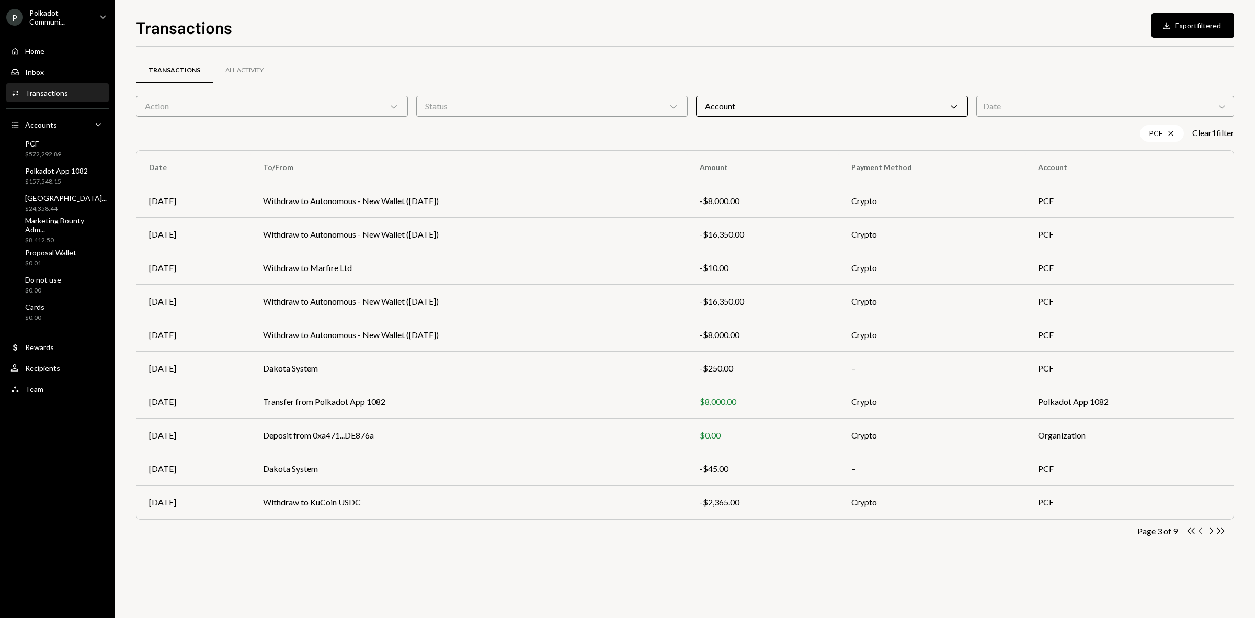
click at [1201, 531] on icon "Chevron Left" at bounding box center [1201, 530] width 10 height 10
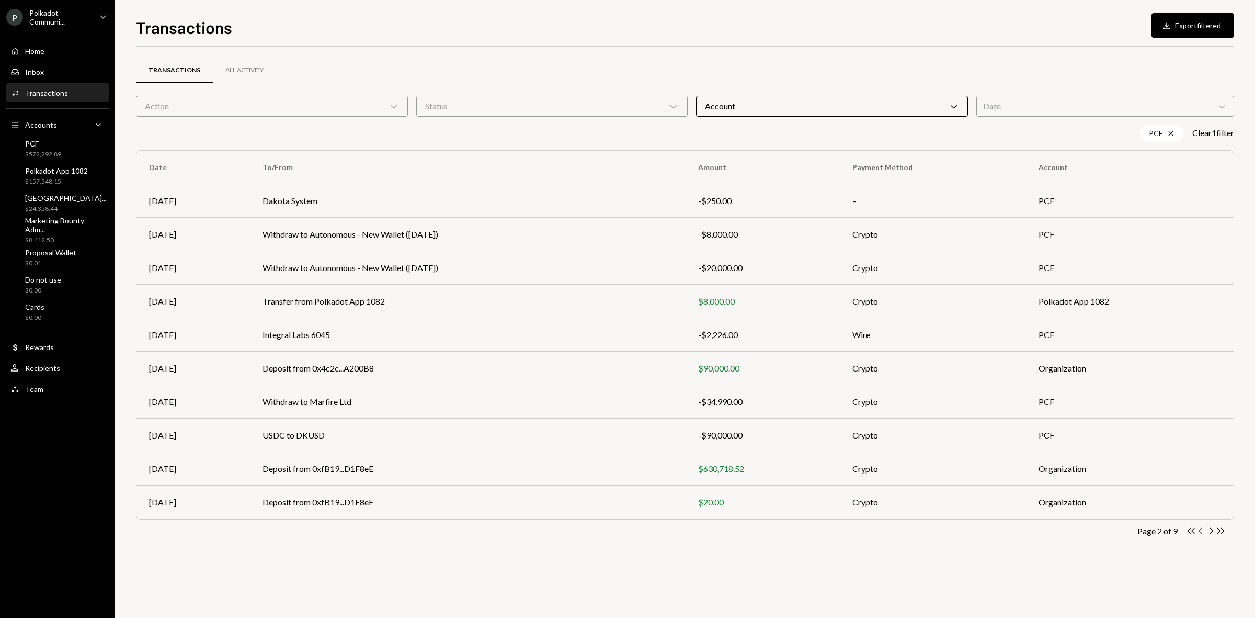
click at [1201, 531] on icon "Chevron Left" at bounding box center [1201, 530] width 10 height 10
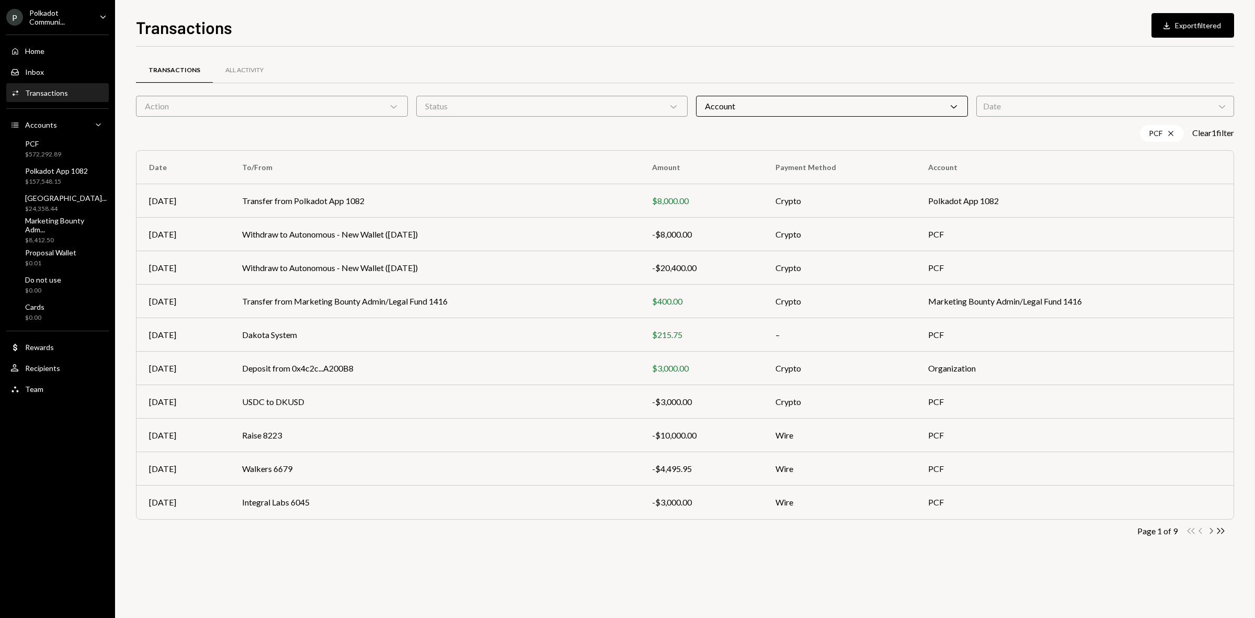
click at [1209, 531] on icon "Chevron Right" at bounding box center [1211, 530] width 10 height 10
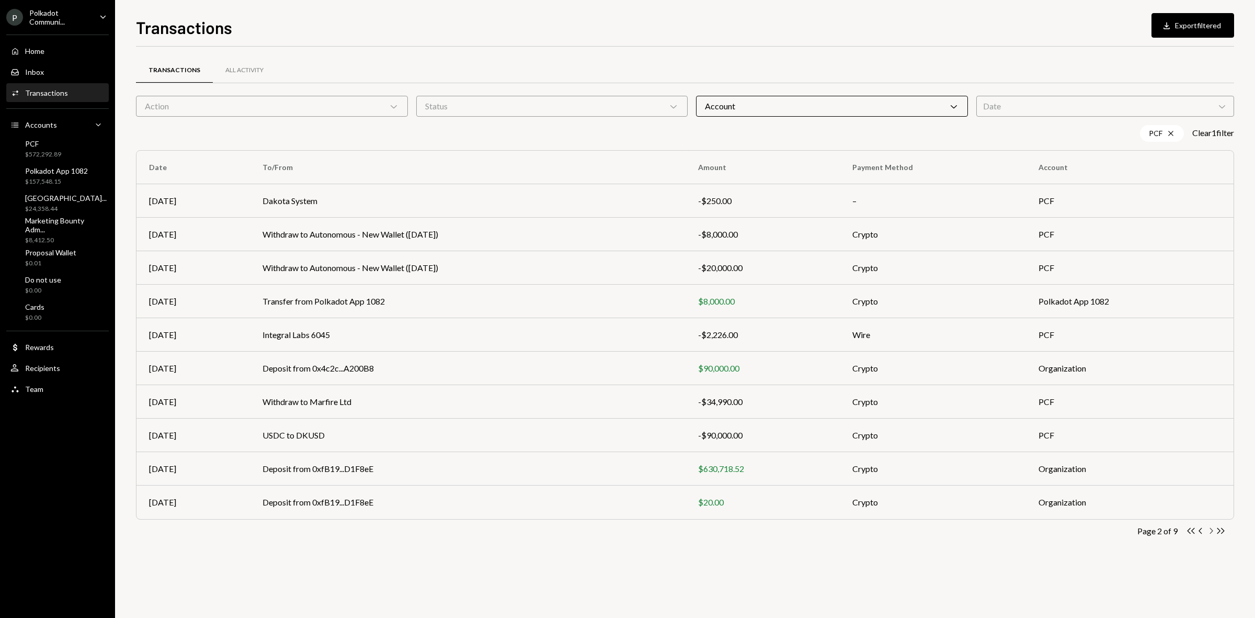
click at [1212, 531] on icon "button" at bounding box center [1211, 531] width 3 height 6
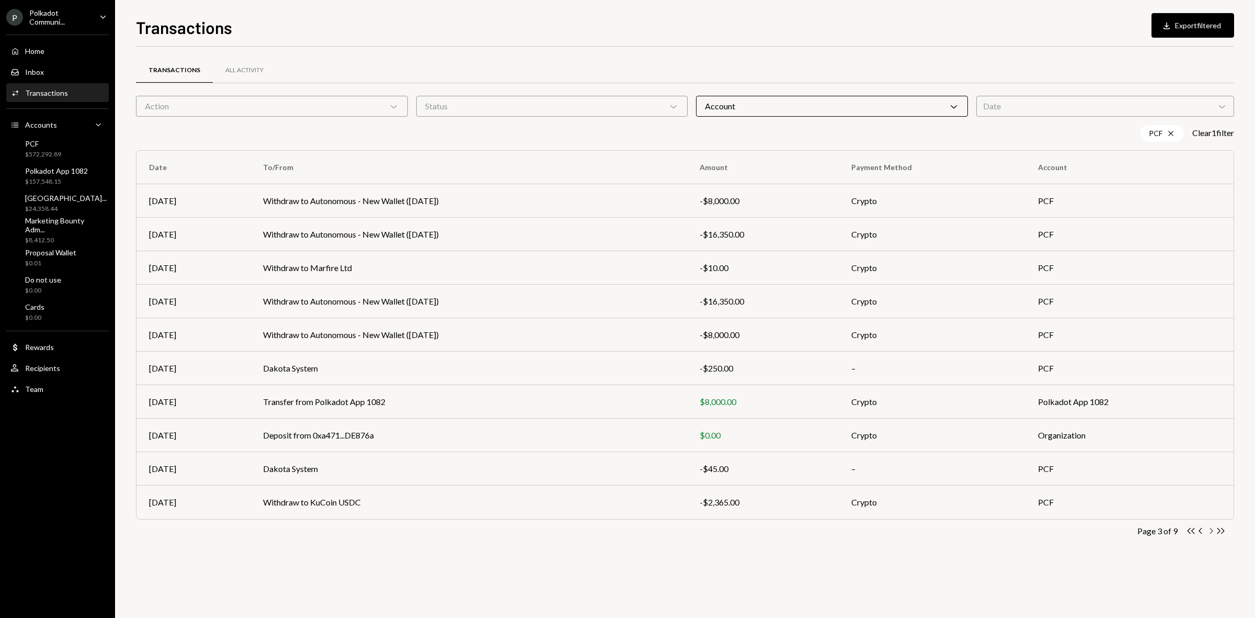
click at [1211, 529] on icon "Chevron Right" at bounding box center [1211, 530] width 10 height 10
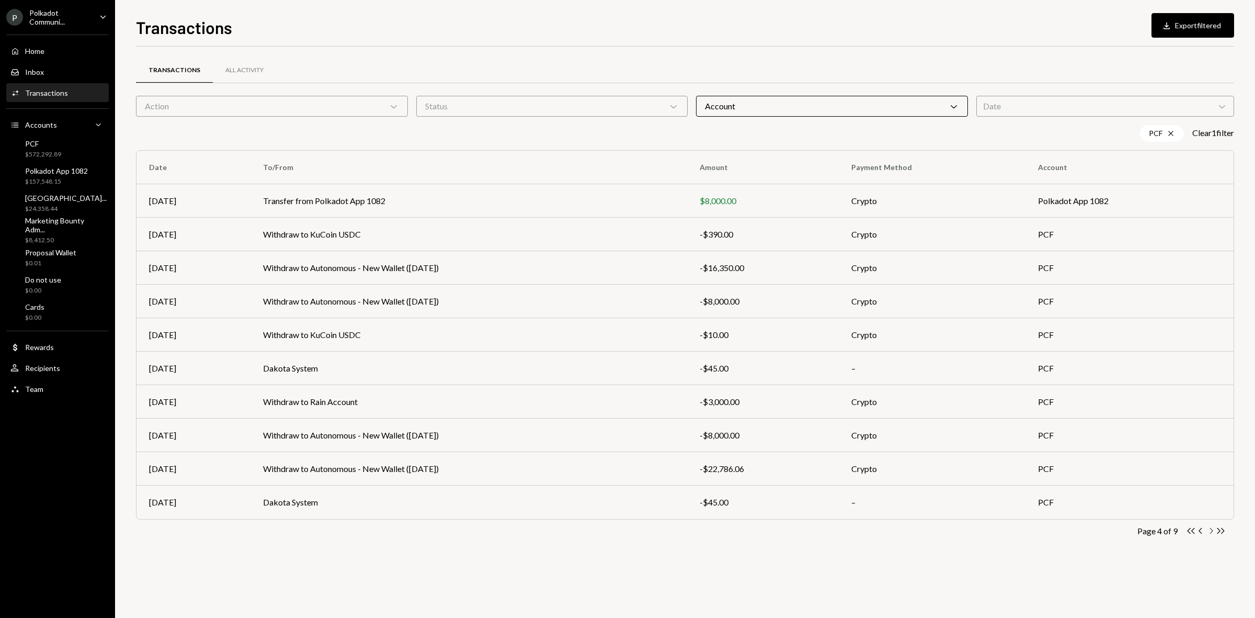
click at [1208, 534] on icon "Chevron Right" at bounding box center [1211, 530] width 10 height 10
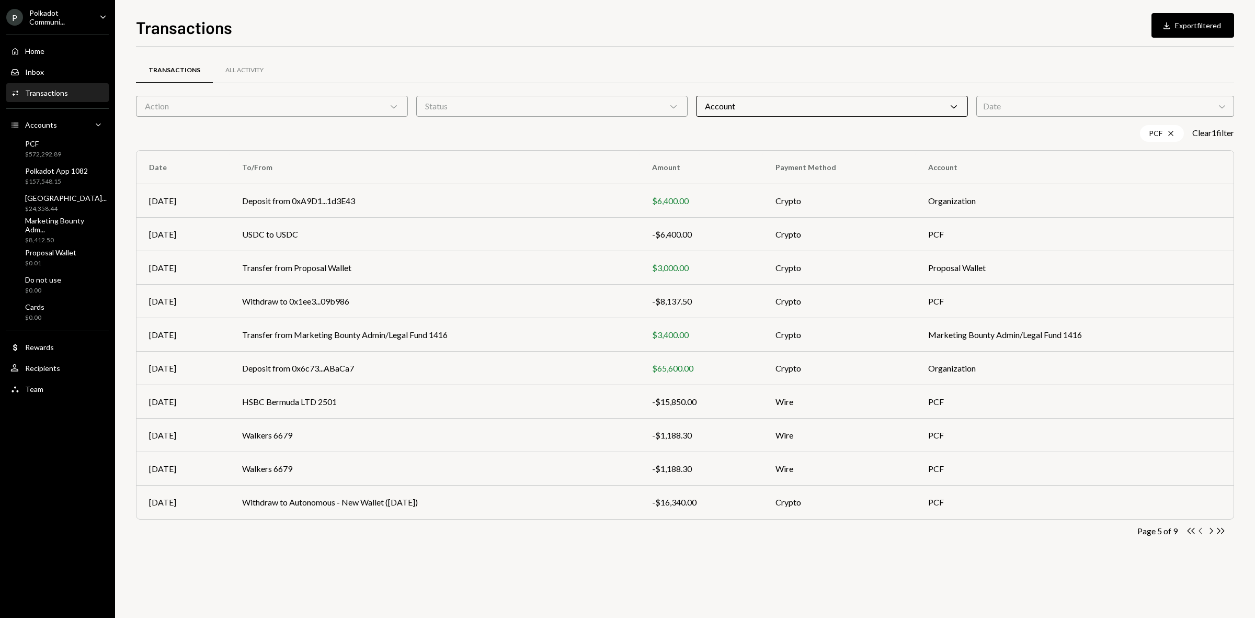
click at [1200, 531] on icon "Chevron Left" at bounding box center [1201, 530] width 10 height 10
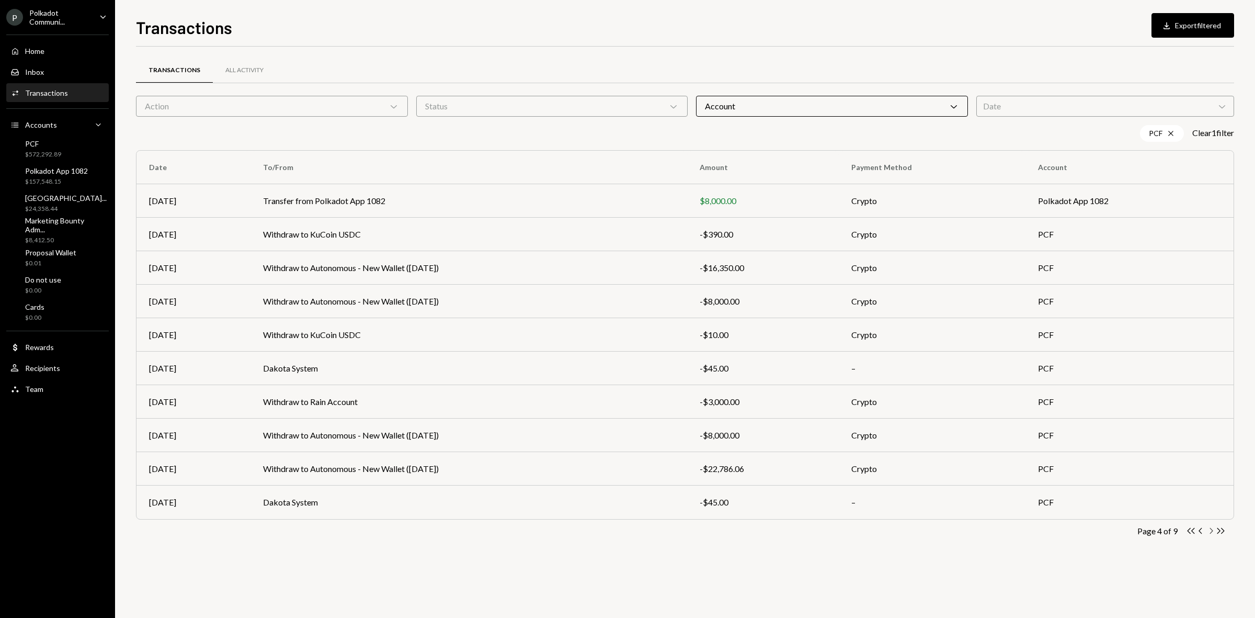
click at [1206, 526] on icon "Chevron Right" at bounding box center [1211, 530] width 10 height 10
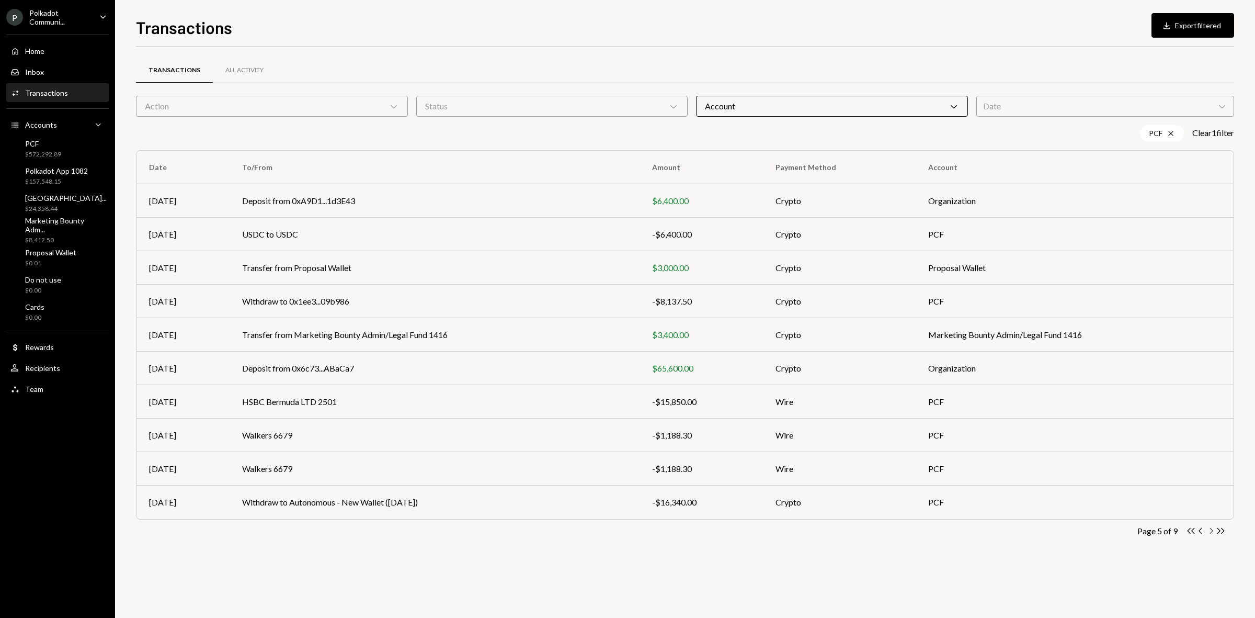
click at [1213, 533] on icon "Chevron Right" at bounding box center [1211, 530] width 10 height 10
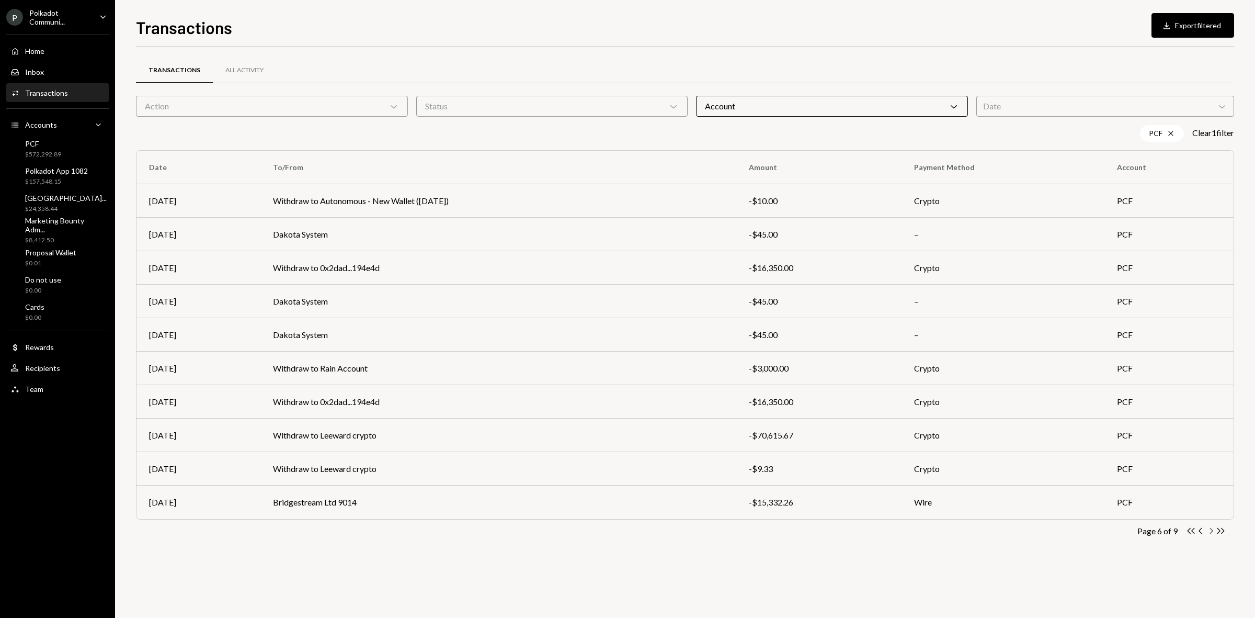
click at [1211, 529] on icon "Chevron Right" at bounding box center [1211, 530] width 10 height 10
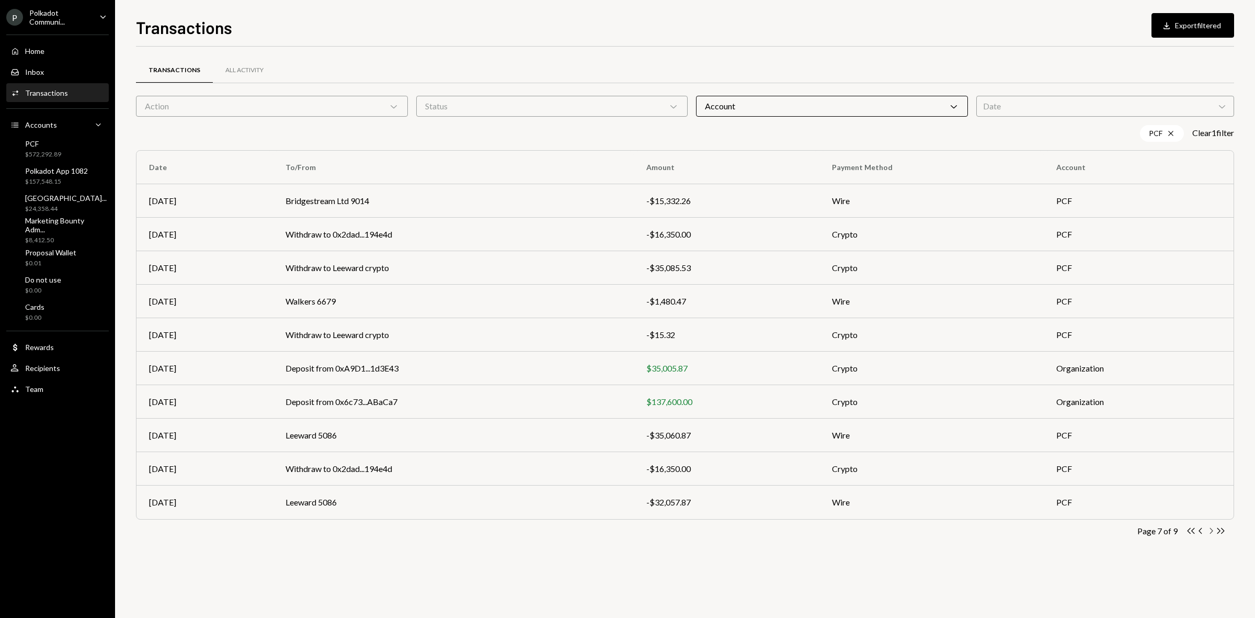
click at [1211, 529] on icon "Chevron Right" at bounding box center [1211, 530] width 10 height 10
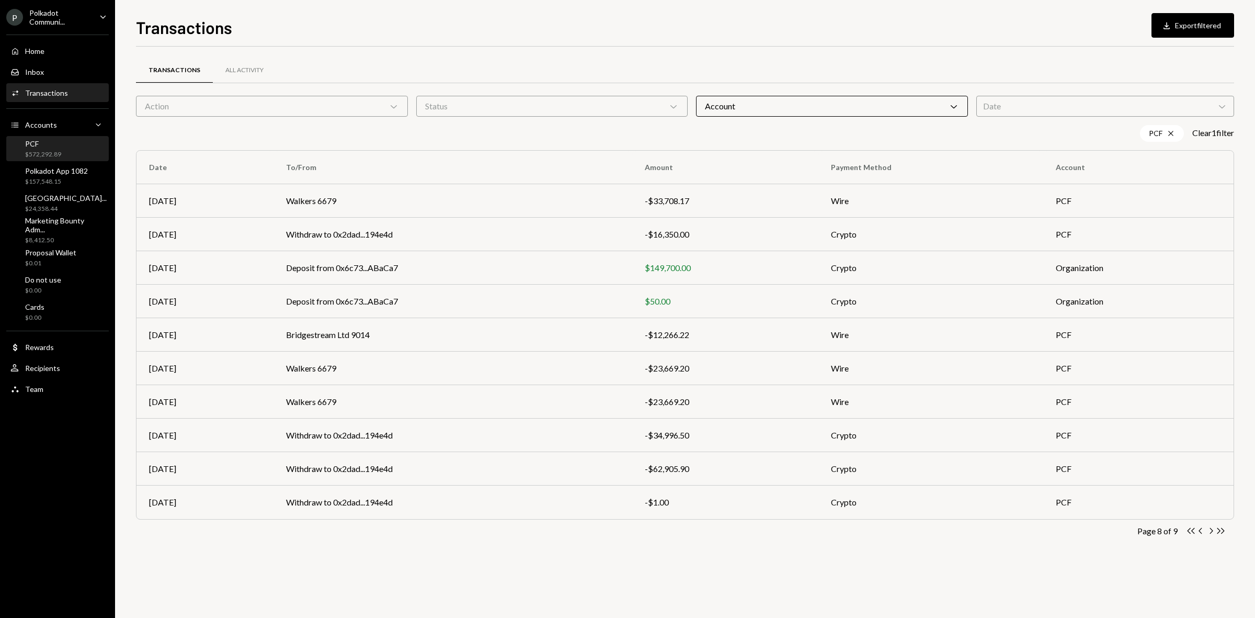
click at [65, 154] on div "PCF $572,292.89" at bounding box center [57, 149] width 94 height 20
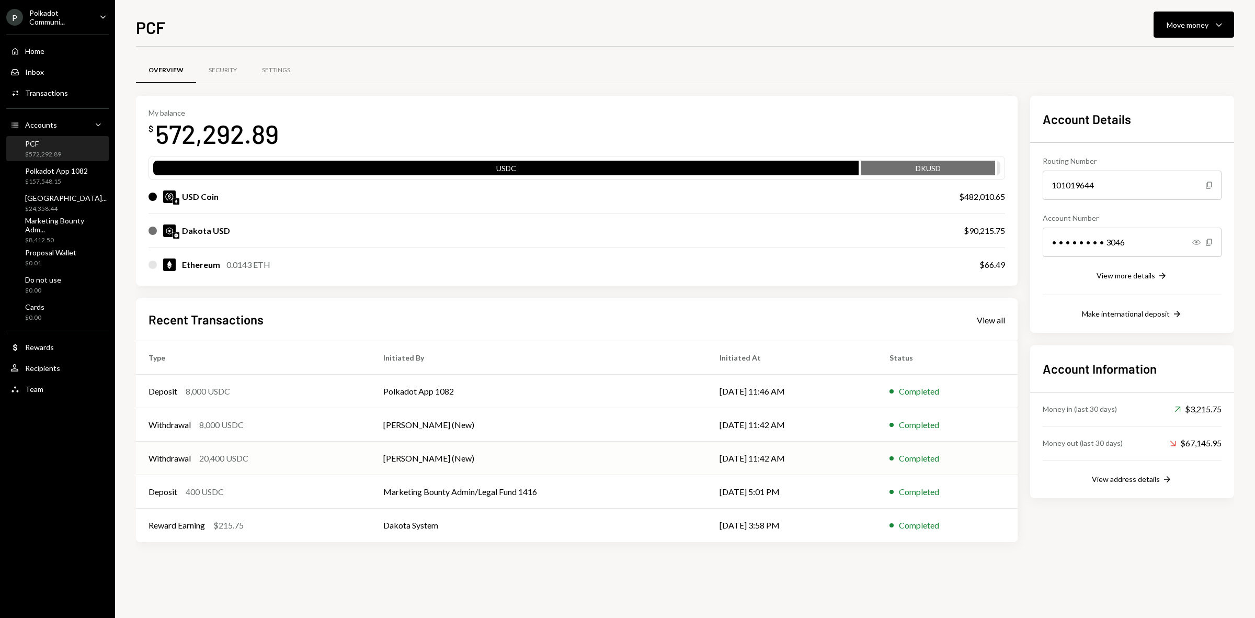
click at [327, 451] on td "Withdrawal 20,400 USDC" at bounding box center [253, 457] width 235 height 33
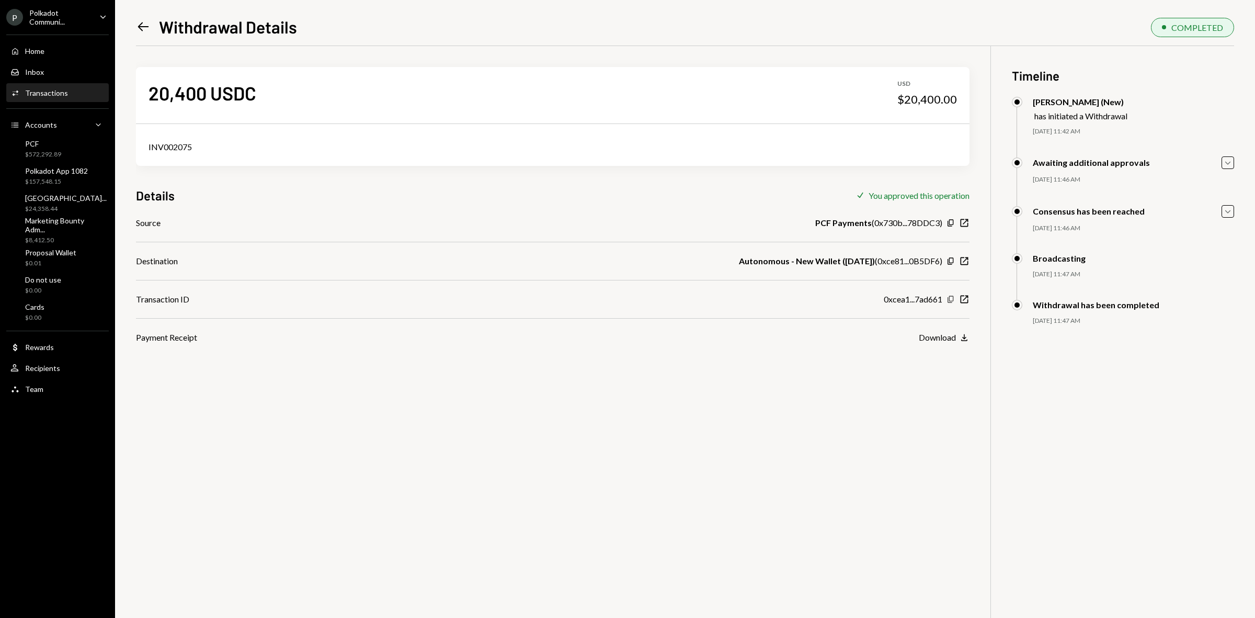
click at [950, 297] on icon "Copy" at bounding box center [950, 299] width 8 height 8
click at [137, 29] on icon "Left Arrow" at bounding box center [143, 26] width 15 height 15
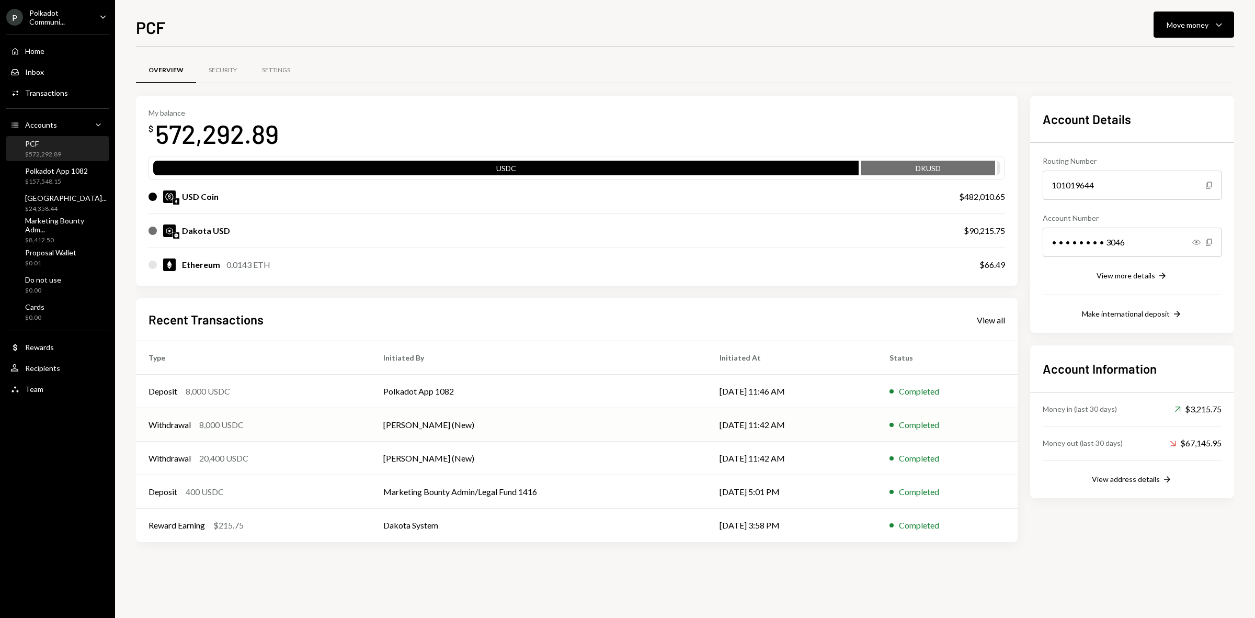
click at [552, 422] on td "Joab Matthews (New)" at bounding box center [539, 424] width 336 height 33
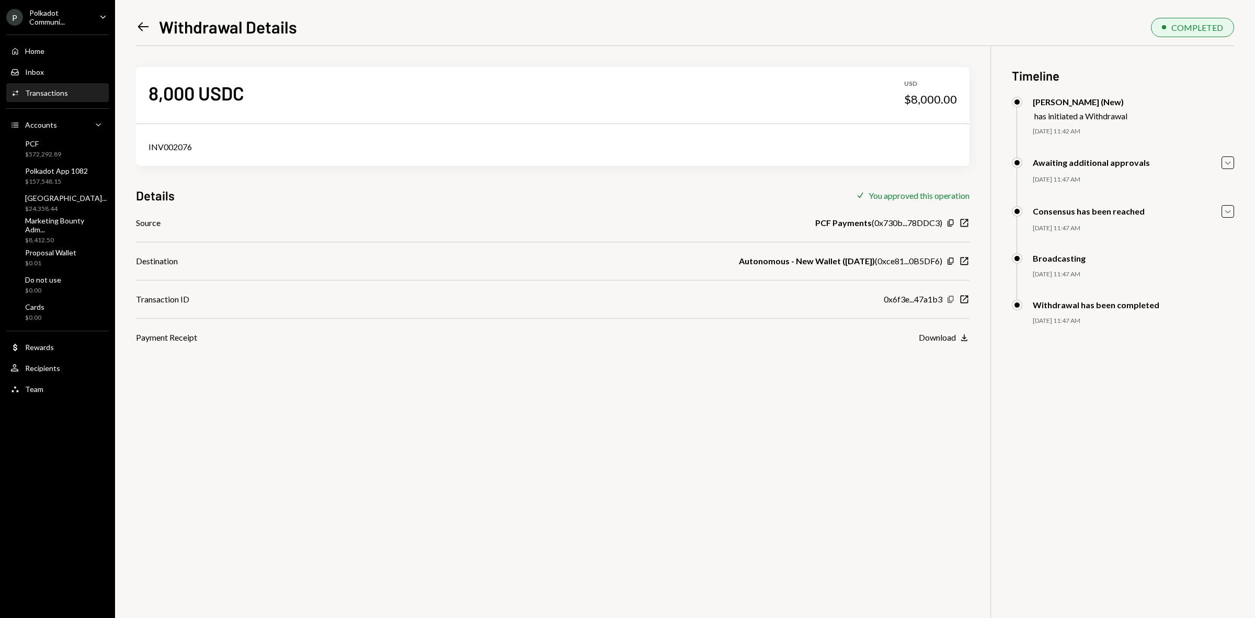
click at [953, 299] on icon "Copy" at bounding box center [950, 299] width 8 height 8
